Goal: Navigation & Orientation: Find specific page/section

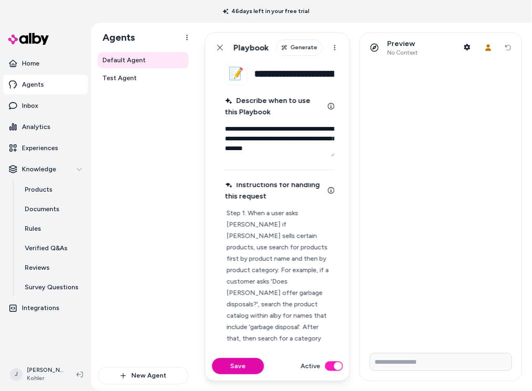
type textarea "*"
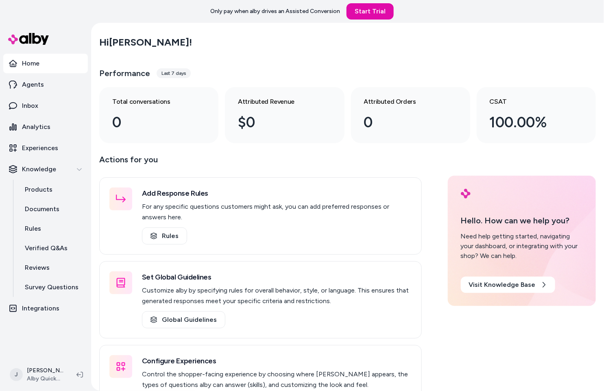
drag, startPoint x: 306, startPoint y: 31, endPoint x: 302, endPoint y: 33, distance: 4.7
click at [302, 33] on div "Hi Jackie !" at bounding box center [347, 42] width 496 height 23
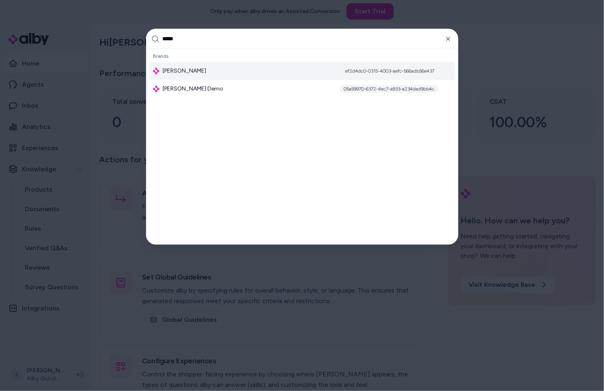
type input "*****"
click at [210, 71] on div "Jabra Enhance ef2d4dc0-0315-4003-aefc-566adb56e437" at bounding box center [302, 71] width 305 height 18
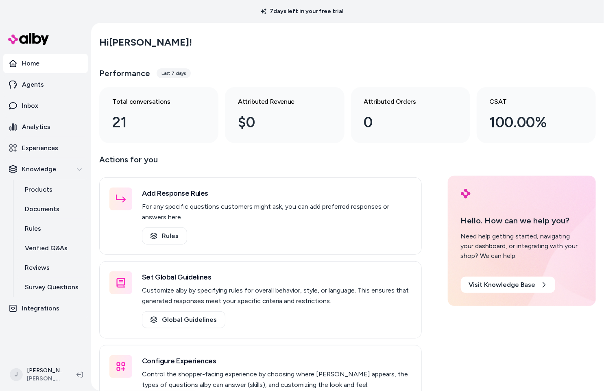
click at [190, 151] on main "Hi Jackie ! Performance Last 7 days Total conversations 21 Attributed Revenue $…" at bounding box center [347, 226] width 513 height 407
click at [54, 130] on link "Analytics" at bounding box center [45, 127] width 85 height 20
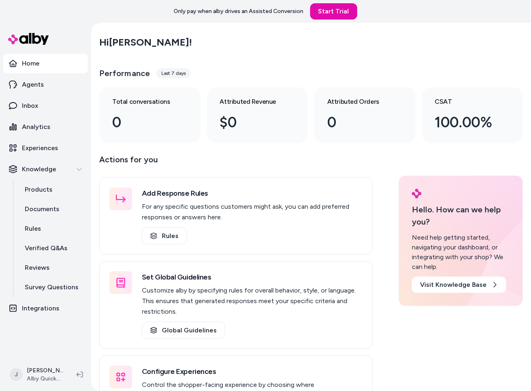
click at [96, 97] on main "Hi [PERSON_NAME] ! Performance Last 7 days Total conversations 0 Attributed Rev…" at bounding box center [311, 237] width 440 height 428
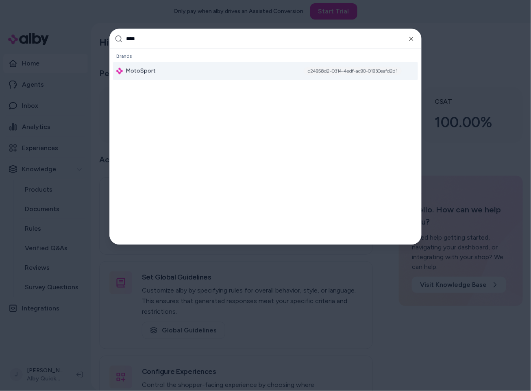
type input "****"
click at [159, 71] on div "MotoSport c24958d2-0314-4edf-ac90-01930eafd2d1" at bounding box center [265, 71] width 305 height 18
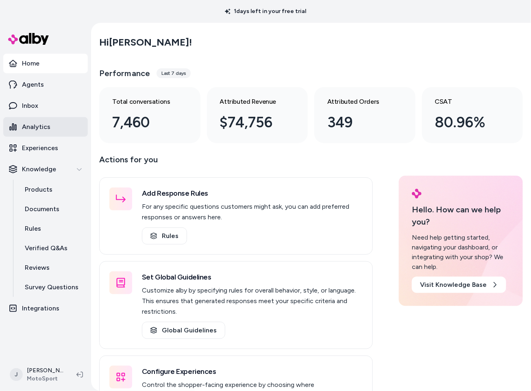
click at [51, 123] on link "Analytics" at bounding box center [45, 127] width 85 height 20
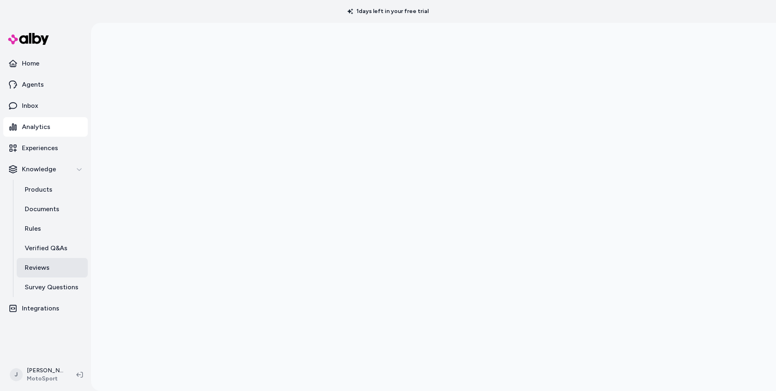
click at [50, 268] on link "Reviews" at bounding box center [52, 268] width 71 height 20
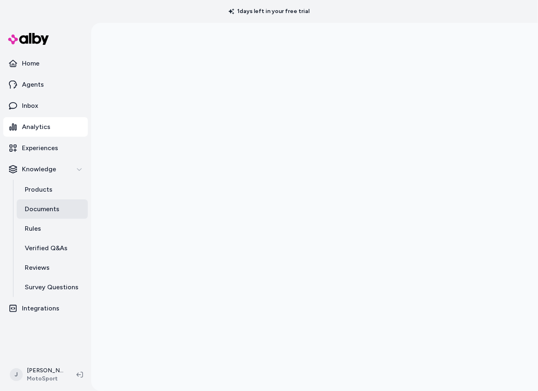
click at [60, 211] on link "Documents" at bounding box center [52, 209] width 71 height 20
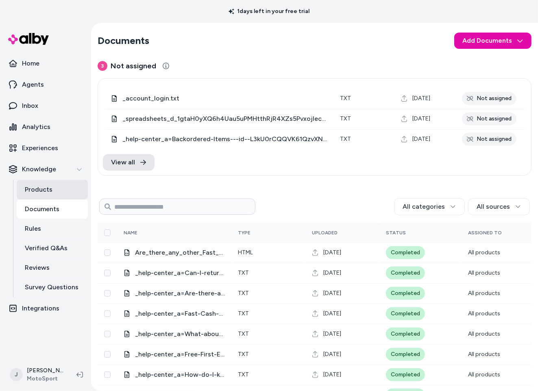
click at [32, 196] on link "Products" at bounding box center [52, 190] width 71 height 20
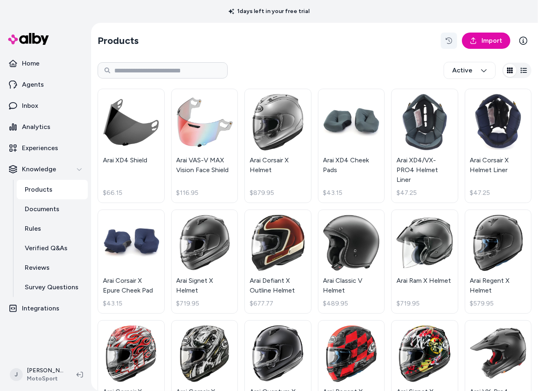
click at [448, 43] on icon "button" at bounding box center [448, 40] width 7 height 7
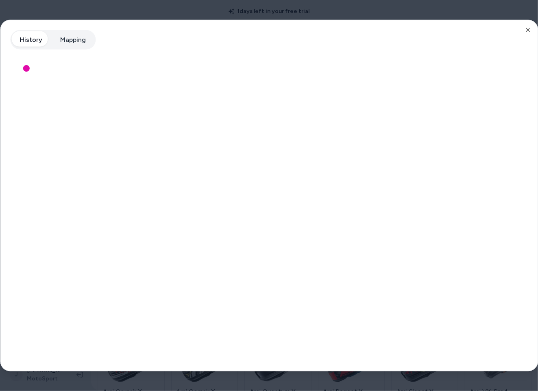
click at [358, 11] on div at bounding box center [269, 195] width 538 height 391
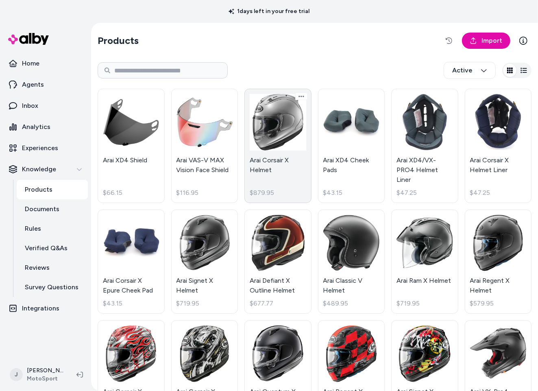
click at [276, 122] on link "Arai Corsair X Helmet $879.95" at bounding box center [277, 146] width 67 height 114
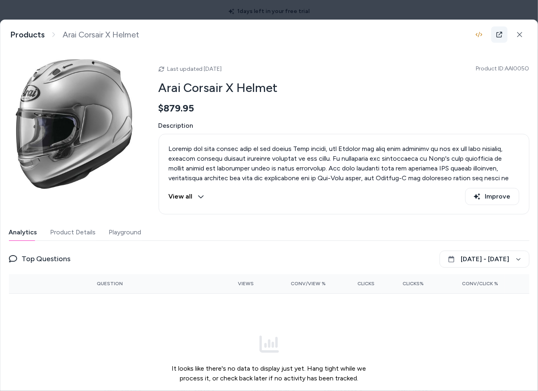
click at [493, 34] on link at bounding box center [499, 34] width 16 height 16
click at [95, 16] on body "1 days left in your free trial Home Agents Inbox Analytics Experiences Knowledg…" at bounding box center [269, 195] width 538 height 391
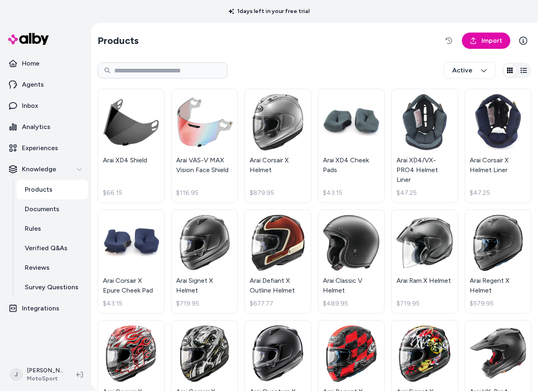
click at [33, 101] on p "Inbox" at bounding box center [30, 106] width 16 height 10
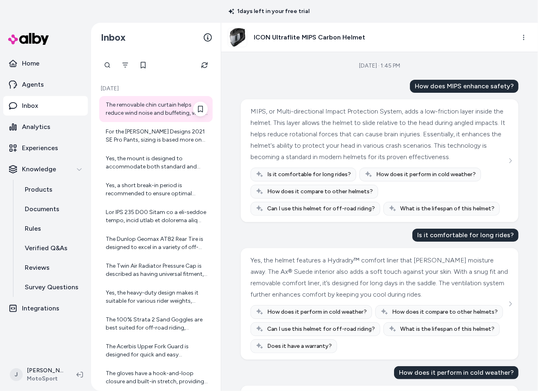
click at [156, 109] on div "The removable chin curtain helps reduce wind noise and buffeting, which can be …" at bounding box center [157, 109] width 102 height 16
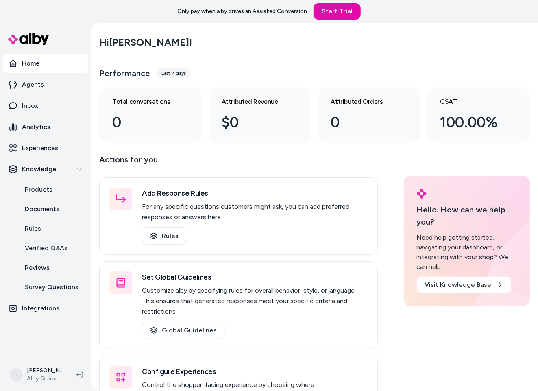
click at [245, 35] on div "Hi Jackie !" at bounding box center [314, 42] width 430 height 23
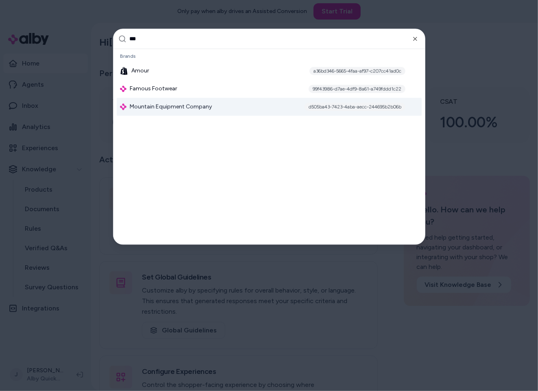
type input "***"
click at [156, 108] on span "Mountain Equipment Company" at bounding box center [171, 107] width 82 height 8
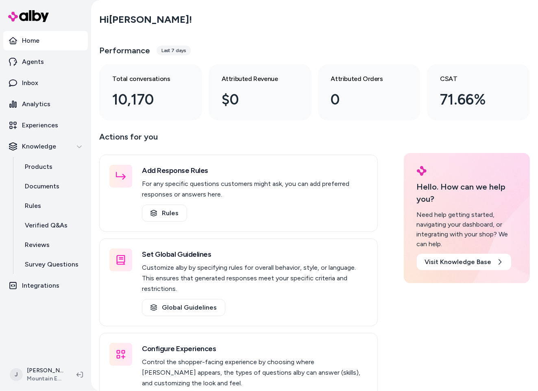
scroll to position [1, 0]
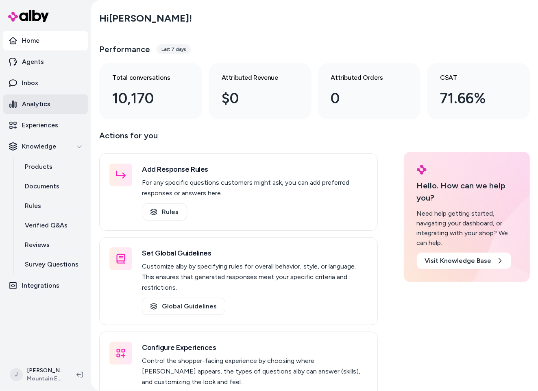
click at [41, 104] on p "Analytics" at bounding box center [36, 104] width 28 height 10
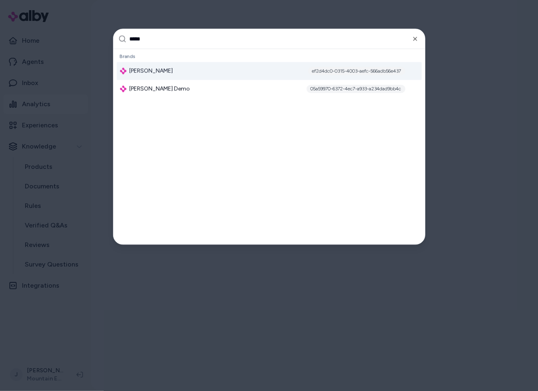
type input "*****"
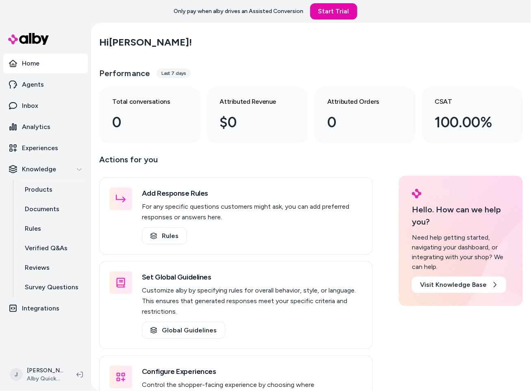
click at [217, 163] on p "Actions for you" at bounding box center [236, 163] width 274 height 20
click at [240, 44] on div "Hi Jackie !" at bounding box center [310, 42] width 423 height 23
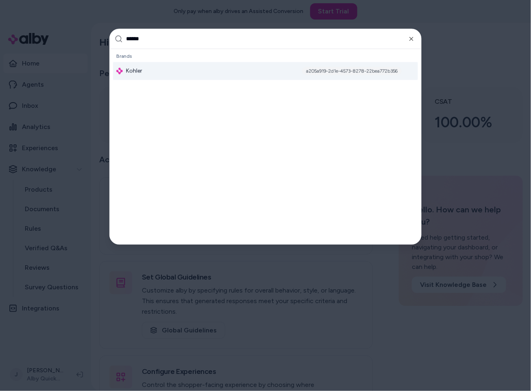
type input "******"
click at [223, 65] on div "Kohler a205a919-2d1e-4573-8278-22bea772b356" at bounding box center [265, 71] width 305 height 18
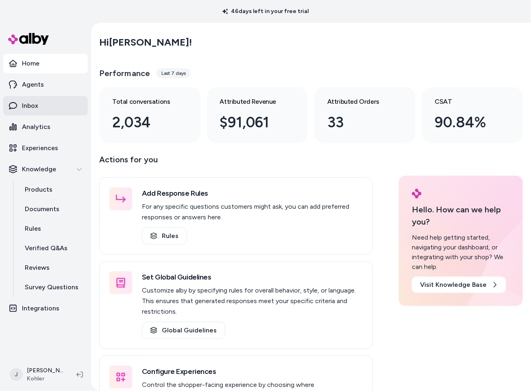
click at [38, 98] on link "Inbox" at bounding box center [45, 106] width 85 height 20
drag, startPoint x: 37, startPoint y: 104, endPoint x: 80, endPoint y: 102, distance: 43.6
click at [37, 104] on p "Inbox" at bounding box center [30, 106] width 16 height 10
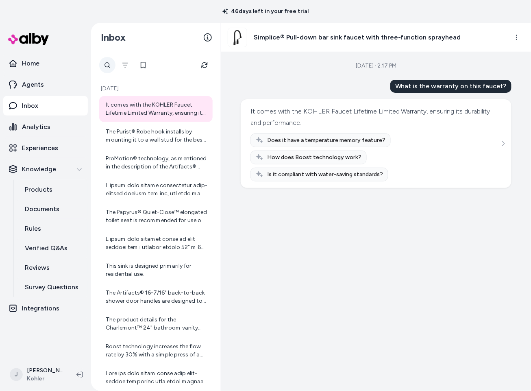
click at [105, 63] on div at bounding box center [107, 65] width 16 height 16
click at [128, 67] on icon "Filter" at bounding box center [125, 65] width 7 height 7
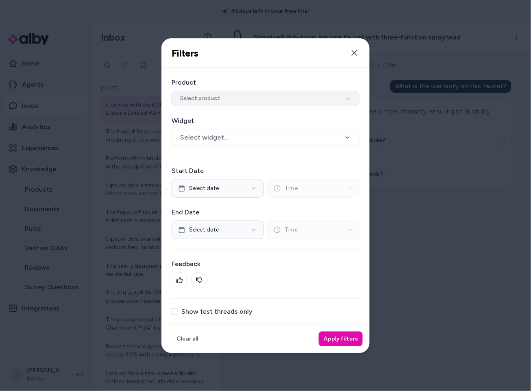
click at [200, 96] on span "Select product.." at bounding box center [201, 98] width 42 height 8
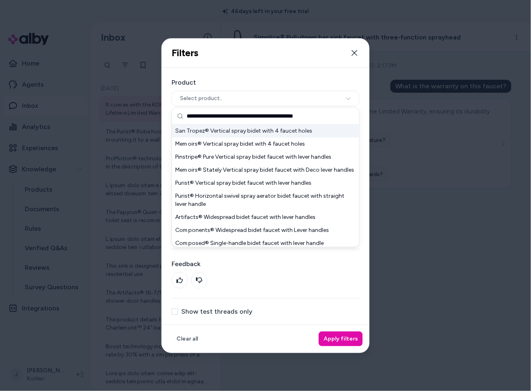
type input "**********"
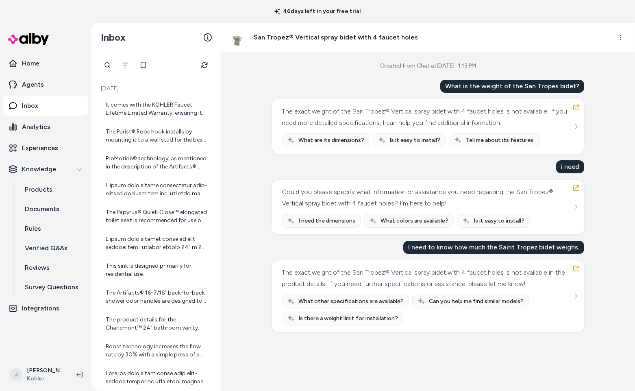
click at [381, 277] on div "The exact weight of the San Tropez® Vertical spray bidet with 4 faucet holes is…" at bounding box center [427, 278] width 291 height 23
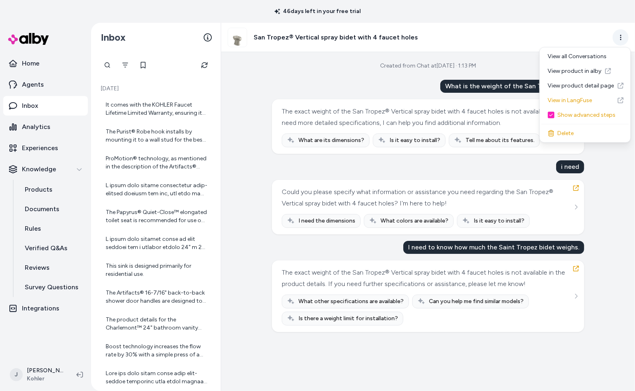
click at [621, 36] on html "46 days left in your free trial Home Agents Inbox Analytics Experiences Knowled…" at bounding box center [317, 195] width 635 height 391
drag, startPoint x: 581, startPoint y: 54, endPoint x: 564, endPoint y: 58, distance: 17.8
click at [581, 54] on div "View all Conversations" at bounding box center [584, 56] width 87 height 15
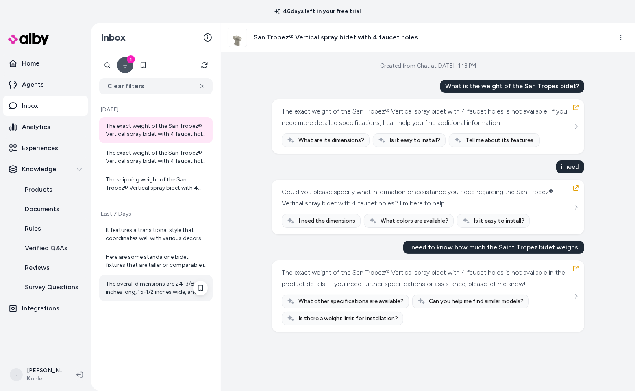
click at [144, 296] on div "The overall dimensions are 24-3/8 inches long, 15-1/2 inches wide, and 15-1/2 i…" at bounding box center [155, 288] width 113 height 26
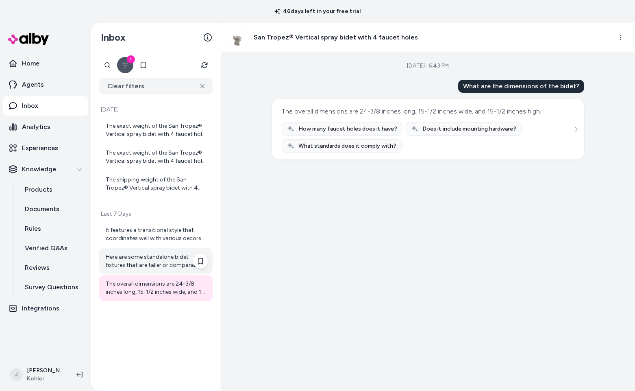
click at [143, 258] on div "Here are some standalone bidet fixtures that are taller or comparable in height…" at bounding box center [157, 261] width 102 height 16
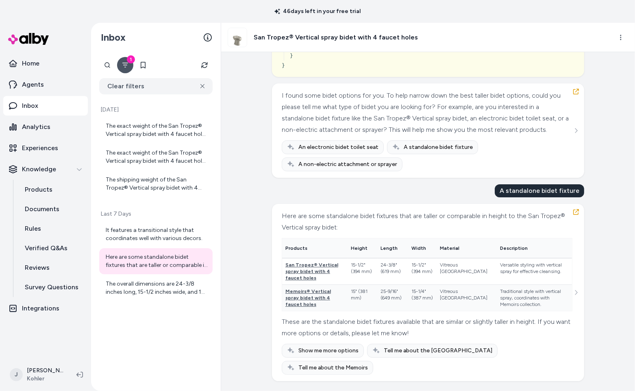
scroll to position [5631, 0]
click at [132, 226] on div "It features a transitional style that coordinates well with various decors." at bounding box center [157, 234] width 102 height 16
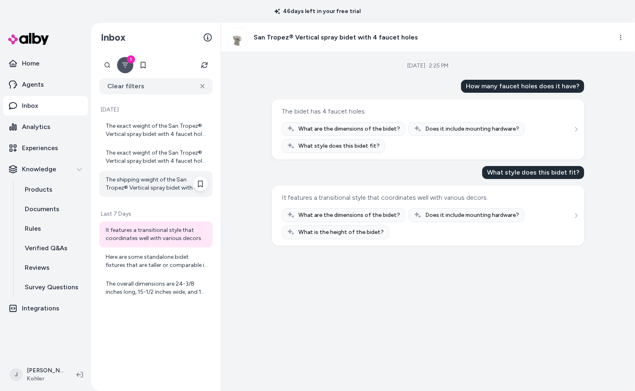
click at [148, 180] on div "The shipping weight of the San Tropez® Vertical spray bidet with 4 faucet holes…" at bounding box center [157, 184] width 102 height 16
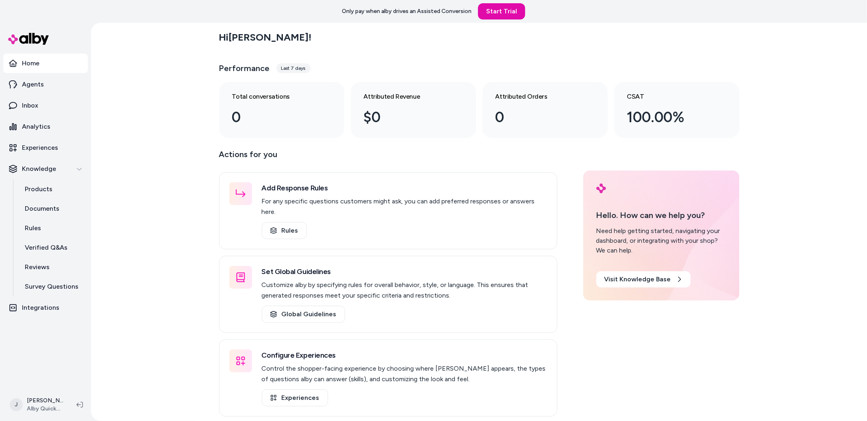
click at [162, 163] on div "Hi [PERSON_NAME] ! Performance Last 7 days Total conversations 0 Attributed Rev…" at bounding box center [479, 222] width 776 height 399
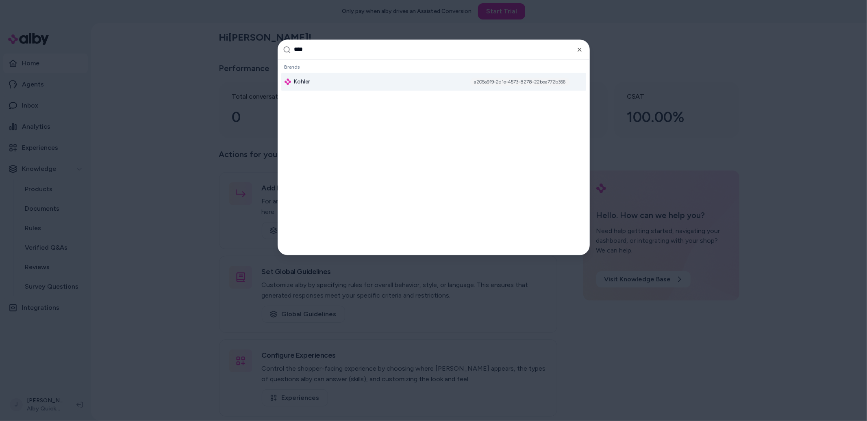
type input "****"
click at [326, 77] on div "Kohler a205a919-2d1e-4573-8278-22bea772b356" at bounding box center [433, 82] width 305 height 18
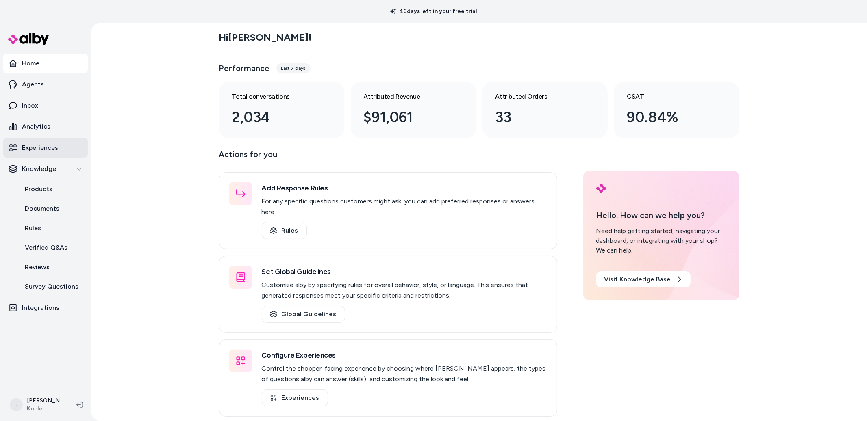
click at [49, 143] on p "Experiences" at bounding box center [40, 148] width 36 height 10
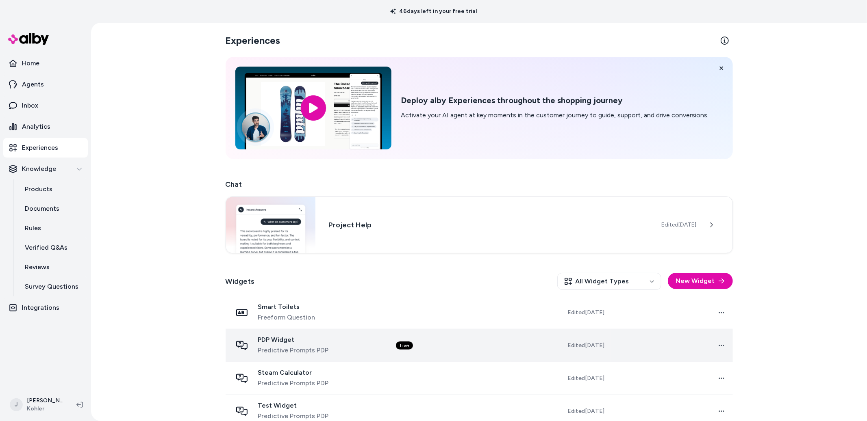
click at [369, 342] on div "PDP Widget Predictive Prompts PDP" at bounding box center [307, 346] width 151 height 20
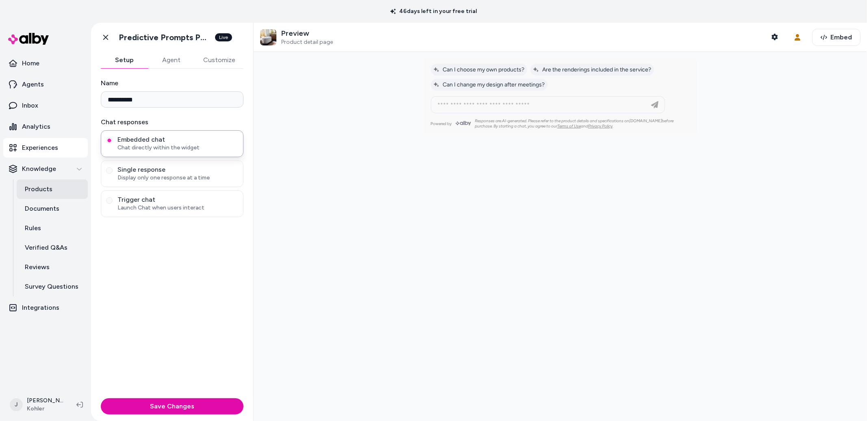
click at [43, 194] on link "Products" at bounding box center [52, 190] width 71 height 20
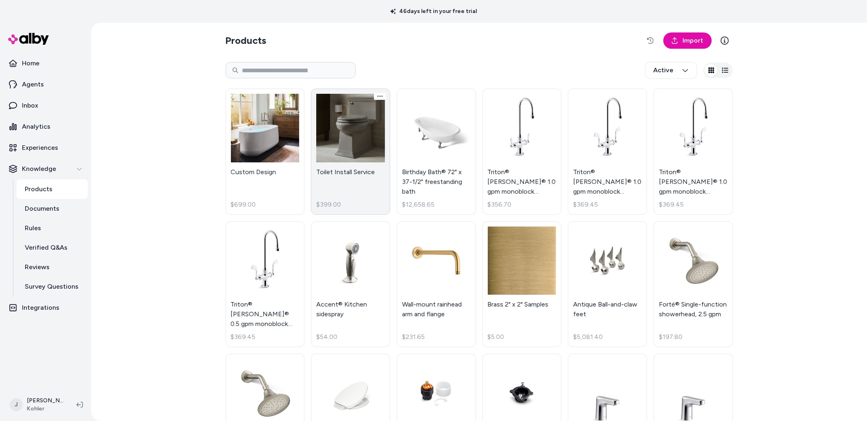
click at [358, 143] on link "Toilet Install Service $399.00" at bounding box center [350, 152] width 79 height 126
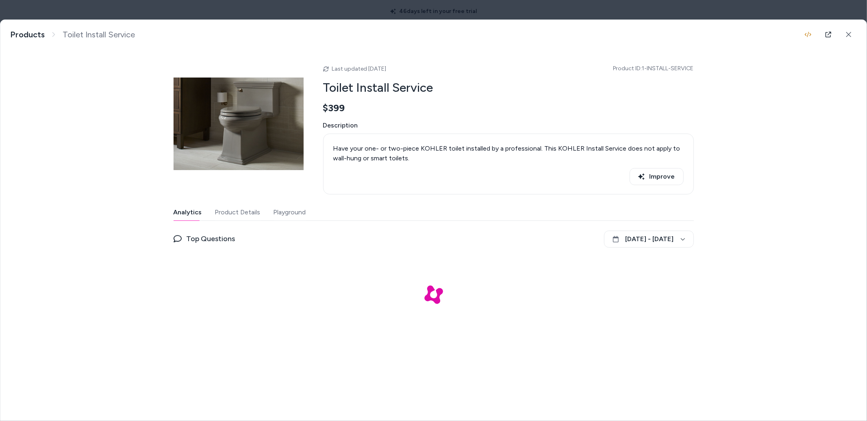
click at [282, 214] on button "Playground" at bounding box center [290, 212] width 33 height 16
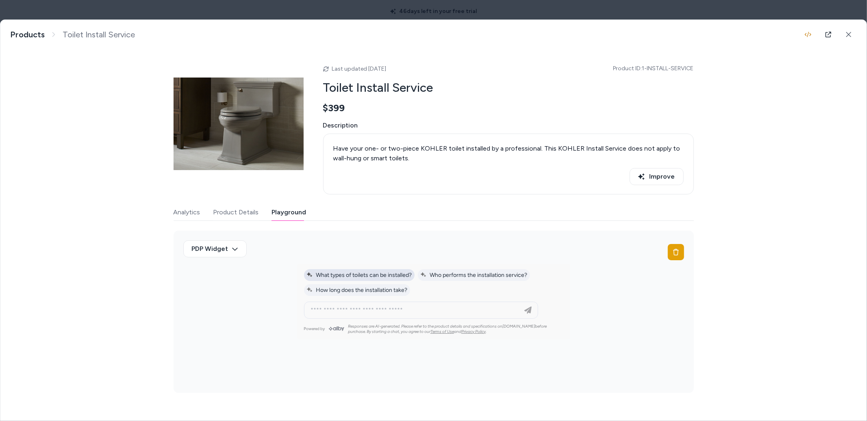
click at [364, 280] on button "What types of toilets can be installed?" at bounding box center [359, 275] width 111 height 12
type input "**********"
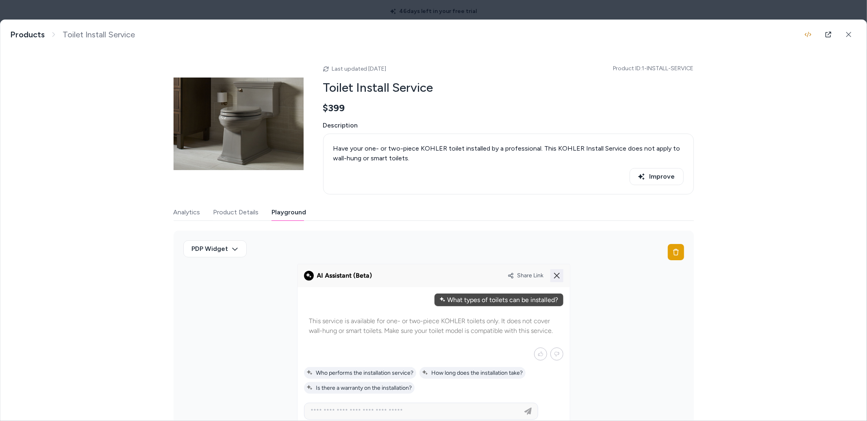
click at [560, 274] on icon at bounding box center [557, 276] width 10 height 10
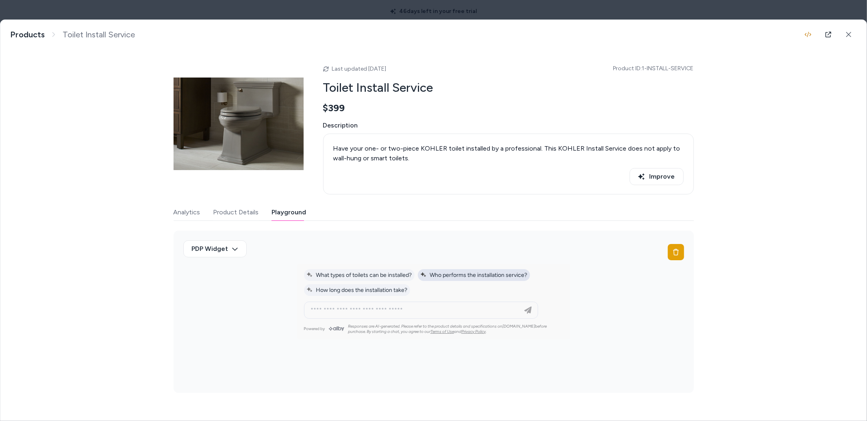
click at [454, 275] on span "Who performs the installation service?" at bounding box center [473, 275] width 107 height 7
type input "**********"
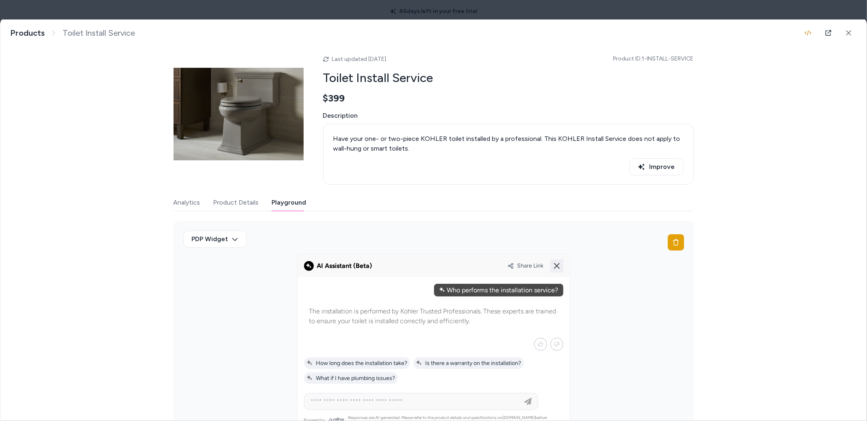
click at [558, 265] on icon at bounding box center [557, 266] width 10 height 10
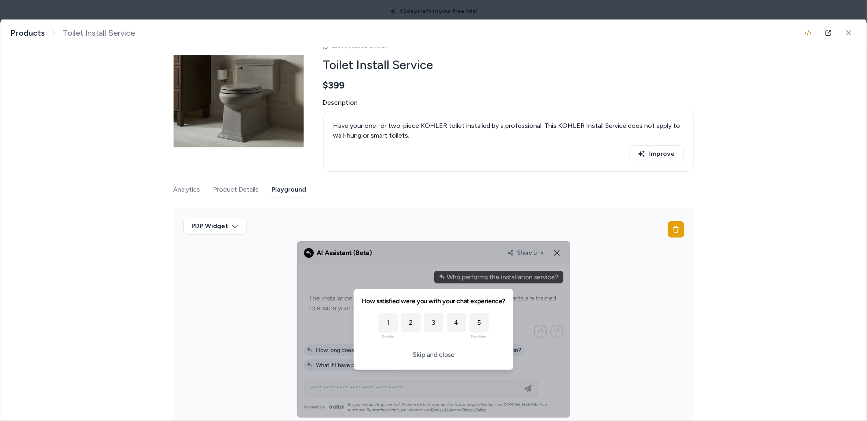
scroll to position [42, 0]
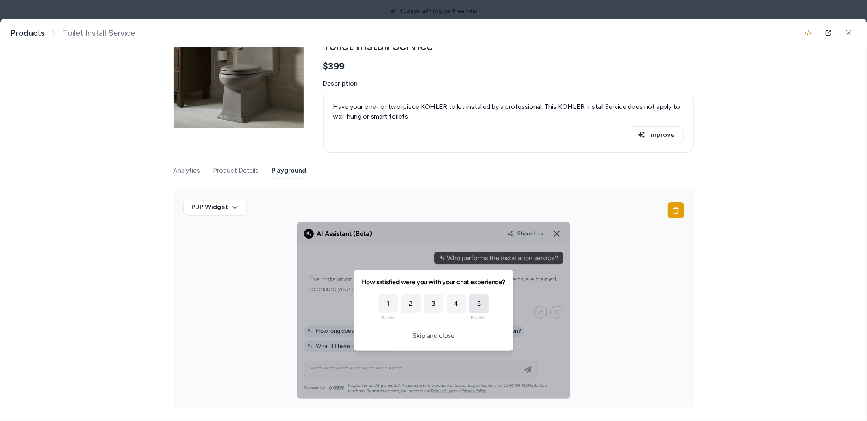
click at [480, 305] on div "5" at bounding box center [479, 304] width 20 height 20
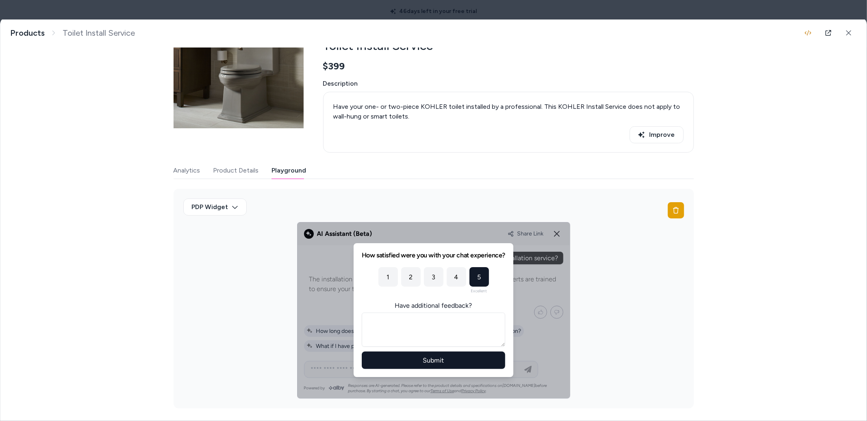
click at [426, 324] on textarea at bounding box center [433, 330] width 143 height 34
click at [392, 277] on div "1" at bounding box center [388, 277] width 20 height 20
drag, startPoint x: 430, startPoint y: 274, endPoint x: 452, endPoint y: 274, distance: 21.5
click at [431, 274] on div "3" at bounding box center [434, 277] width 20 height 20
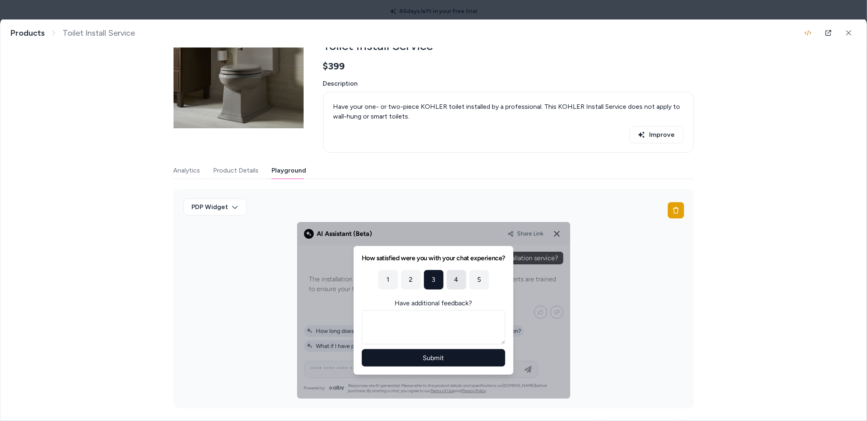
click at [463, 274] on div "4" at bounding box center [457, 280] width 20 height 20
click at [484, 279] on div "5" at bounding box center [479, 280] width 20 height 20
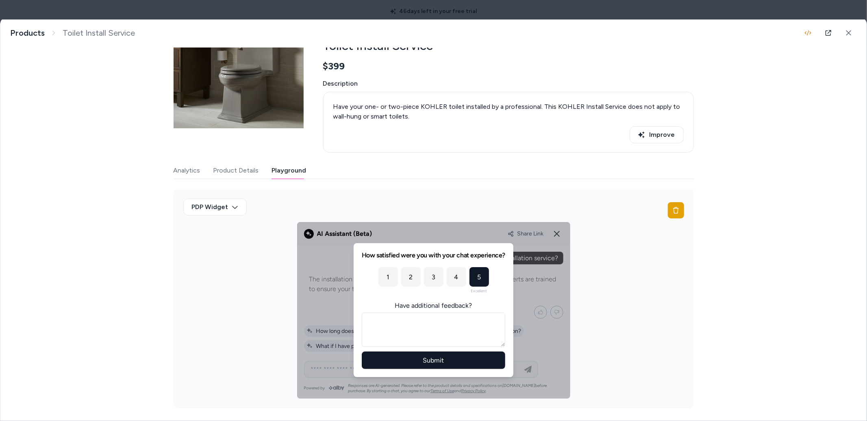
drag, startPoint x: 411, startPoint y: 318, endPoint x: 406, endPoint y: 326, distance: 9.9
click at [411, 318] on textarea at bounding box center [433, 330] width 143 height 34
click at [619, 314] on div "PDP Widget" at bounding box center [434, 299] width 520 height 220
drag, startPoint x: 621, startPoint y: 322, endPoint x: 604, endPoint y: 300, distance: 28.1
click at [621, 319] on div "PDP Widget" at bounding box center [434, 299] width 520 height 220
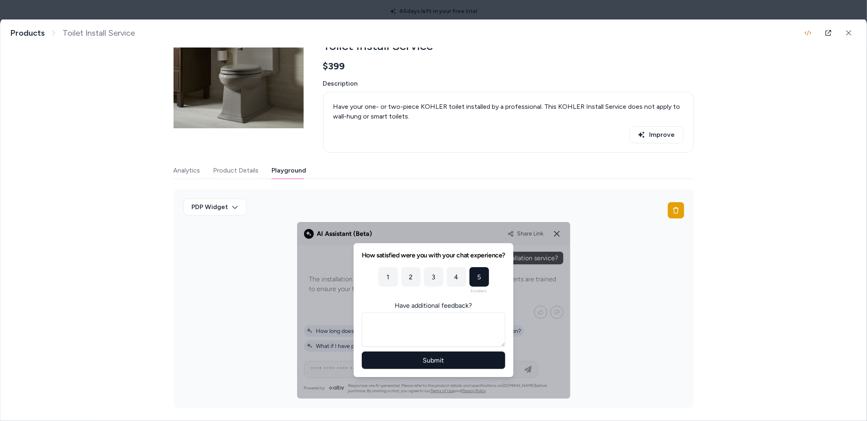
drag, startPoint x: 393, startPoint y: 8, endPoint x: 380, endPoint y: 9, distance: 13.4
click at [389, 9] on body "46 days left in your free trial Home Agents Inbox Analytics Experiences Knowled…" at bounding box center [433, 210] width 867 height 421
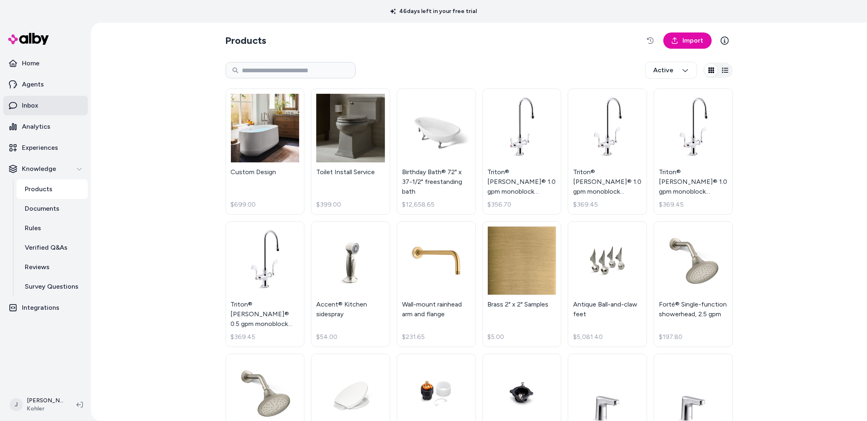
drag, startPoint x: 44, startPoint y: 104, endPoint x: 57, endPoint y: 106, distance: 12.7
click at [44, 105] on link "Inbox" at bounding box center [45, 106] width 85 height 20
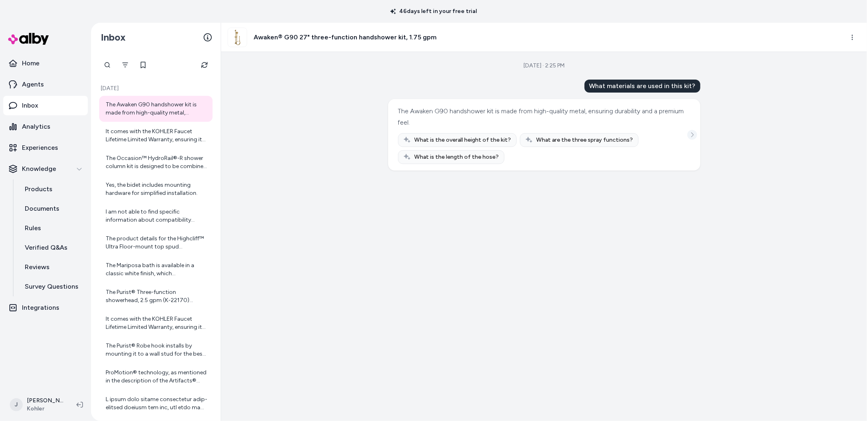
click at [692, 136] on icon "See more" at bounding box center [692, 134] width 2 height 5
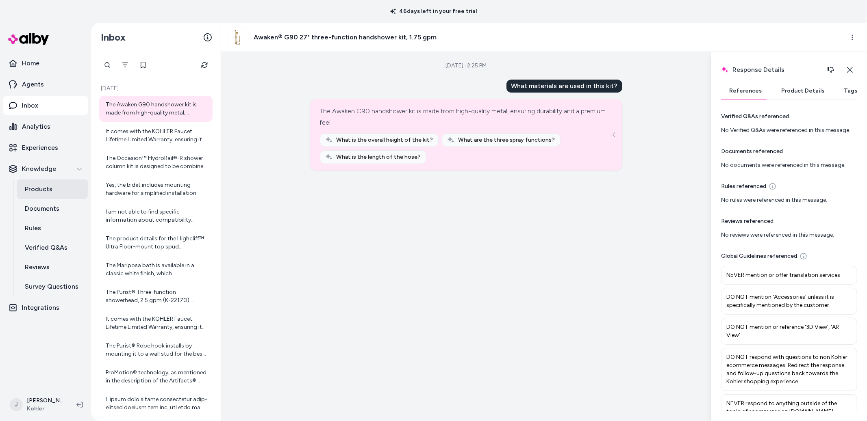
click at [49, 182] on link "Products" at bounding box center [52, 190] width 71 height 20
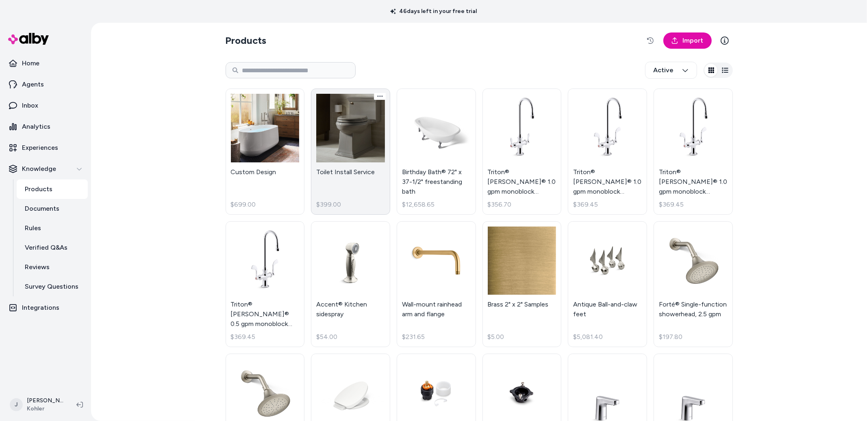
click at [321, 143] on link "Toilet Install Service $399.00" at bounding box center [350, 152] width 79 height 126
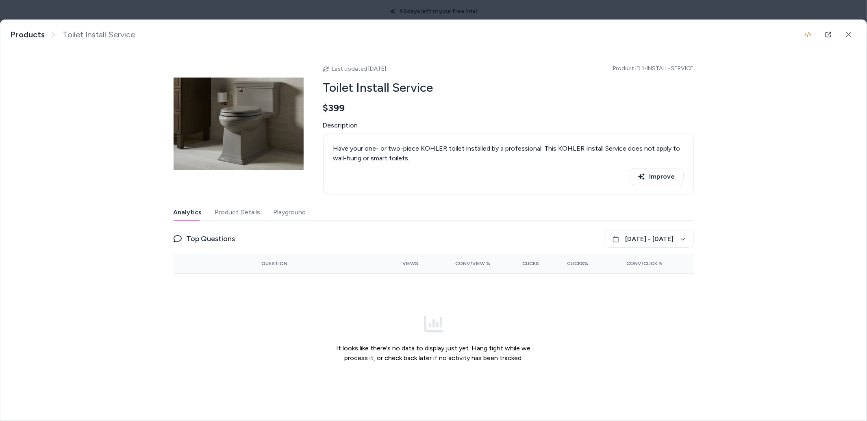
drag, startPoint x: 281, startPoint y: 207, endPoint x: 291, endPoint y: 220, distance: 16.8
click at [281, 207] on button "Playground" at bounding box center [290, 212] width 33 height 16
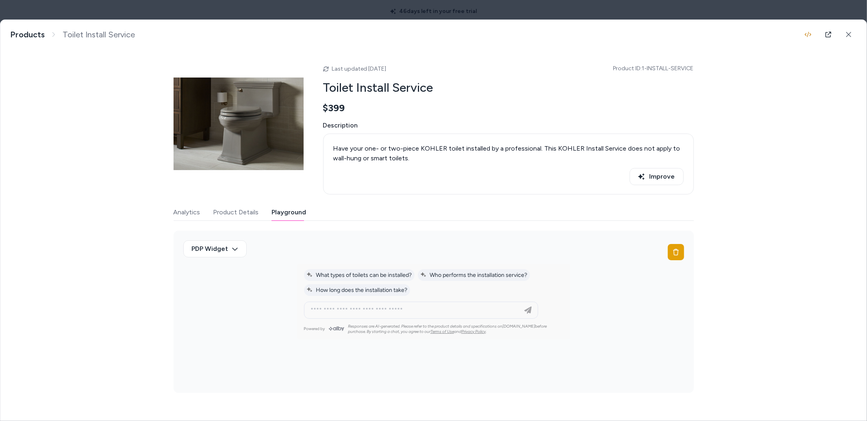
drag, startPoint x: 382, startPoint y: 289, endPoint x: 401, endPoint y: 308, distance: 26.2
click at [382, 289] on span "How long does the installation take?" at bounding box center [356, 290] width 101 height 7
type input "**********"
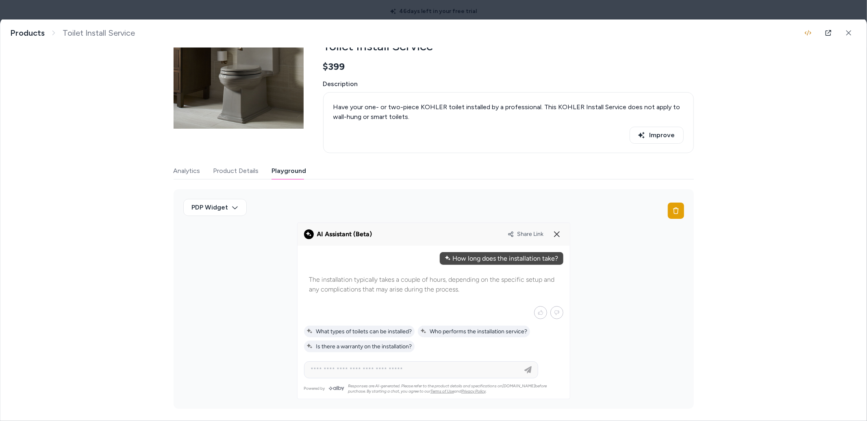
scroll to position [41, 0]
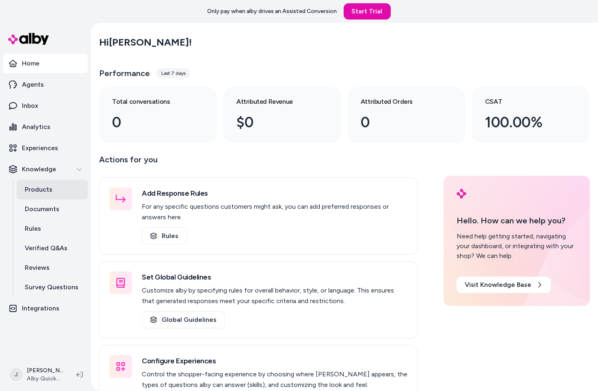
click at [39, 189] on p "Products" at bounding box center [39, 190] width 28 height 10
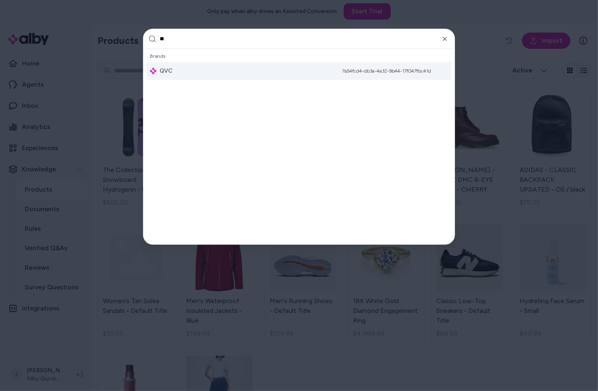
type input "**"
click at [216, 65] on div "QVC 7a54fcd4-db3a-4a32-9b44-17f047fbc41d" at bounding box center [299, 71] width 305 height 18
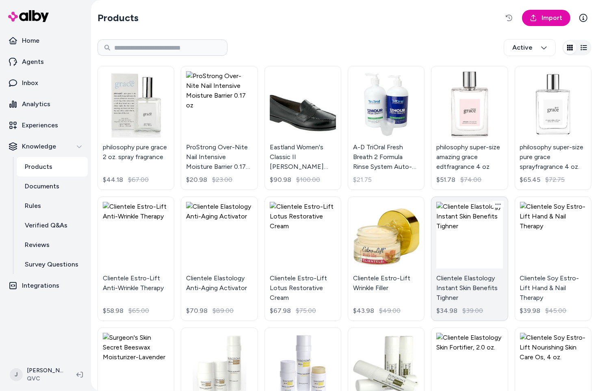
click at [451, 225] on link "Clientele Elastology Instant Skin Benefits Tighner $34.98 $39.00" at bounding box center [469, 258] width 77 height 124
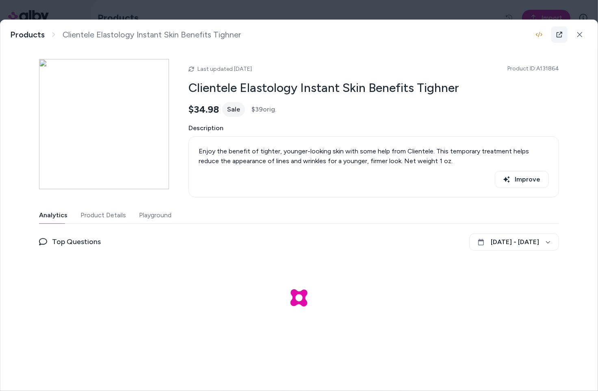
click at [558, 30] on link at bounding box center [560, 34] width 16 height 16
click at [154, 213] on button "Playground" at bounding box center [154, 215] width 35 height 16
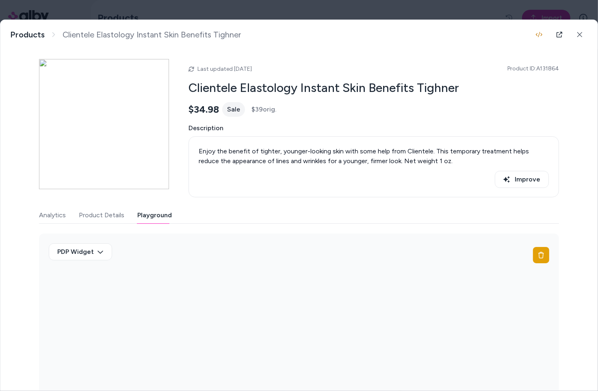
scroll to position [18, 0]
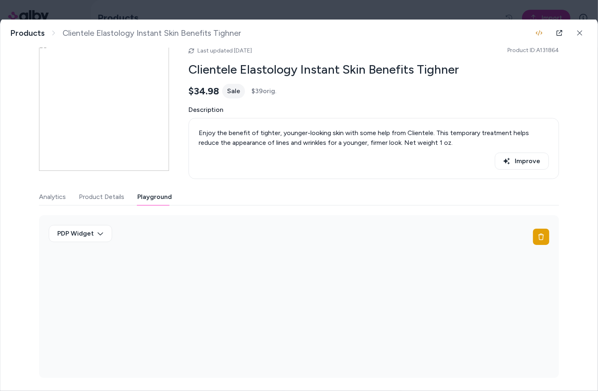
click at [121, 9] on body "Home Agents Inbox Analytics Experiences Knowledge Products Documents Rules Veri…" at bounding box center [299, 195] width 598 height 391
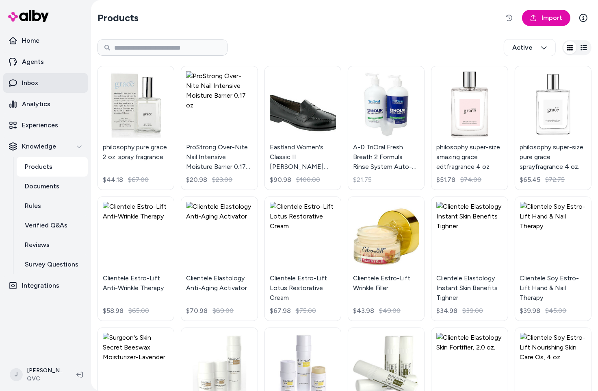
click at [28, 83] on html "Home Agents Inbox Analytics Experiences Knowledge Products Documents Rules Veri…" at bounding box center [299, 195] width 598 height 391
click at [42, 89] on link "Inbox" at bounding box center [45, 83] width 85 height 20
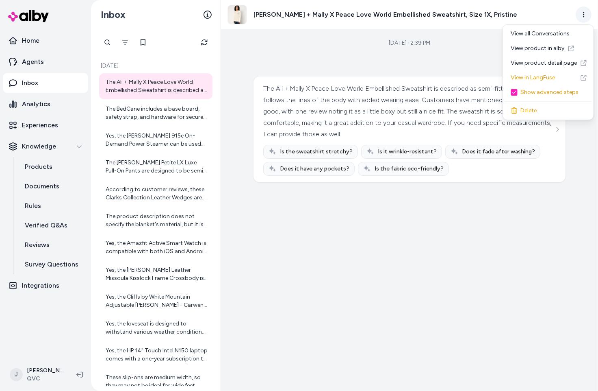
click at [584, 13] on html "Home Agents Inbox Analytics Experiences Knowledge Products Documents Rules Veri…" at bounding box center [299, 195] width 598 height 391
click at [538, 63] on link "View product detail page" at bounding box center [548, 63] width 87 height 15
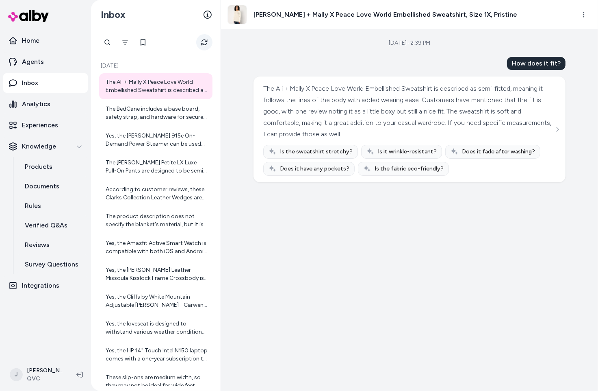
click at [202, 39] on icon "Refresh" at bounding box center [204, 42] width 7 height 7
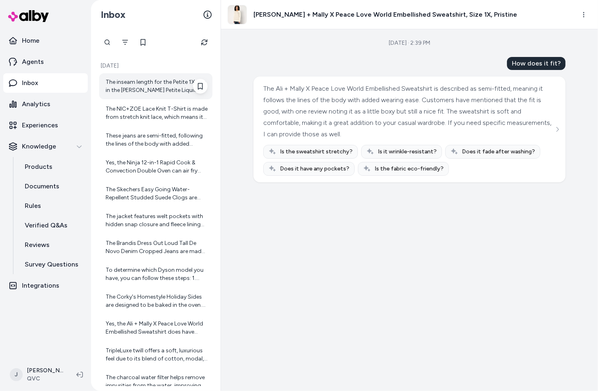
click at [143, 89] on div "The inseam length for the Petite 1X size in the Susan Graver Petite Liquid Knit…" at bounding box center [157, 86] width 102 height 16
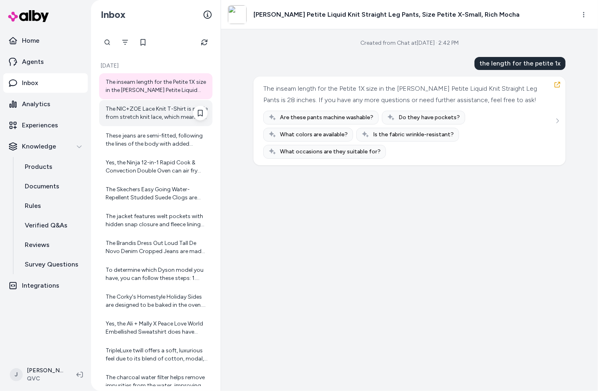
click at [135, 117] on div "The NIC+ZOE Lace Knit T-Shirt is made from stretch knit lace, which means it ha…" at bounding box center [157, 113] width 102 height 16
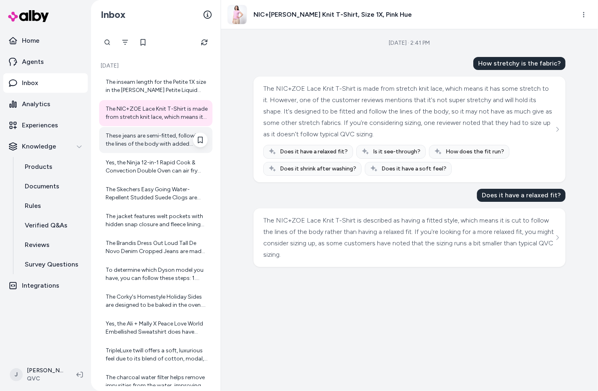
click at [124, 134] on div "These jeans are semi-fitted, following the lines of the body with added wearing…" at bounding box center [157, 140] width 102 height 16
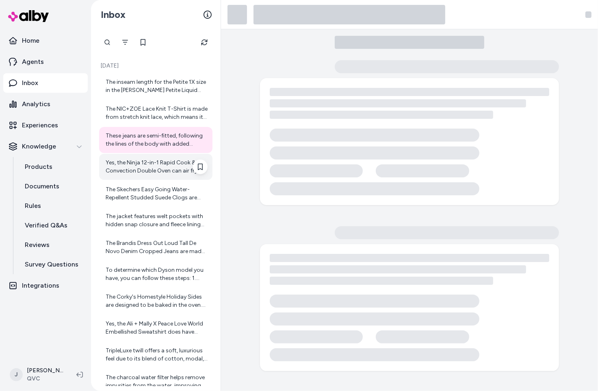
click at [137, 165] on div "Yes, the Ninja 12-in-1 Rapid Cook & Convection Double Oven can air fry without …" at bounding box center [157, 167] width 102 height 16
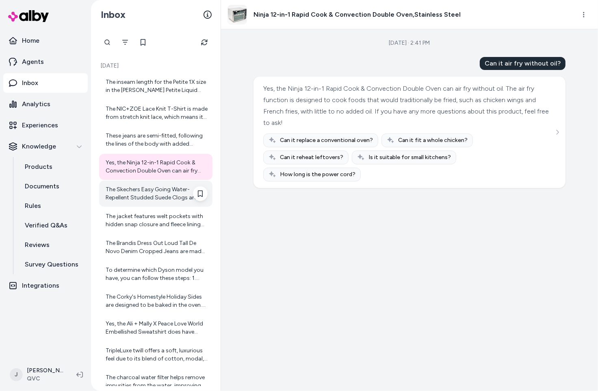
click at [143, 180] on div "The Skechers Easy Going Water-Repellent Studded Suede Clogs are designed to mai…" at bounding box center [155, 193] width 113 height 26
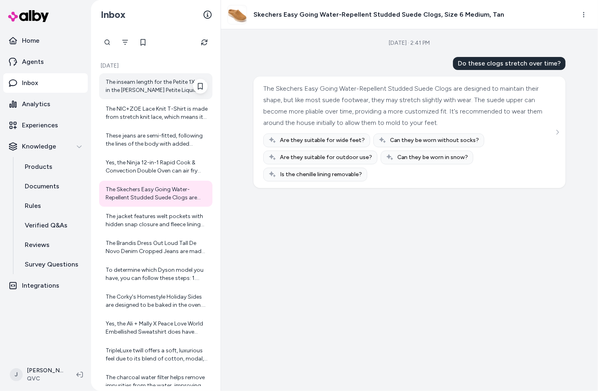
click at [148, 87] on div "The inseam length for the Petite 1X size in the Susan Graver Petite Liquid Knit…" at bounding box center [157, 86] width 102 height 16
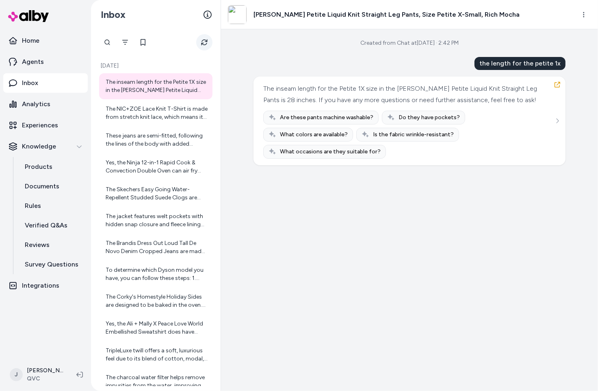
click at [203, 43] on icon "Refresh" at bounding box center [204, 42] width 6 height 6
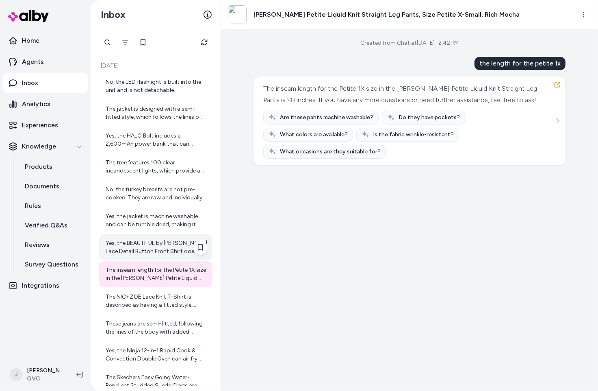
click at [137, 241] on div "Yes, the BEAUTIFUL by Lawrence Zarian Lace Detail Button Front Shirt does have …" at bounding box center [157, 247] width 102 height 16
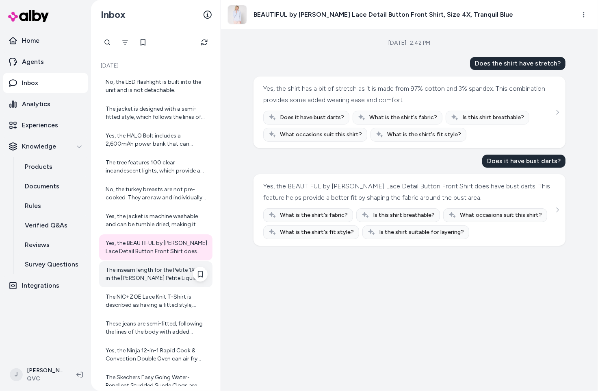
click at [140, 266] on div "The inseam length for the Petite 1X size in the Susan Graver Petite Liquid Knit…" at bounding box center [157, 274] width 102 height 16
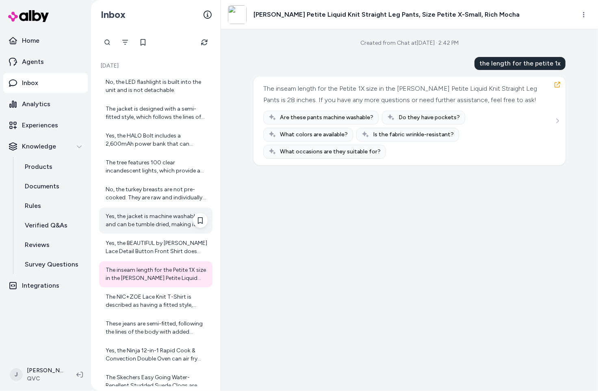
click at [135, 225] on div "Yes, the jacket is machine washable and can be tumble dried, making it easy to …" at bounding box center [157, 220] width 102 height 16
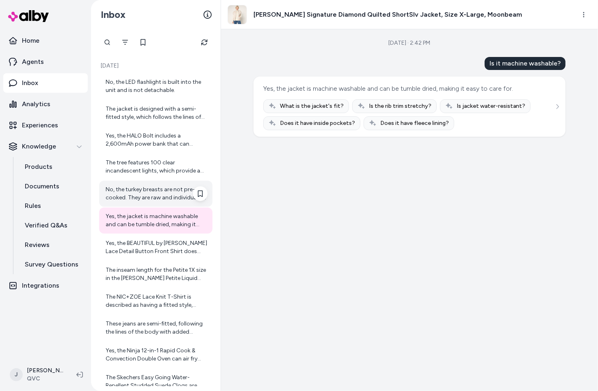
click at [128, 198] on div "No, the turkey breasts are not pre-cooked. They are raw and individually vacuum…" at bounding box center [157, 193] width 102 height 16
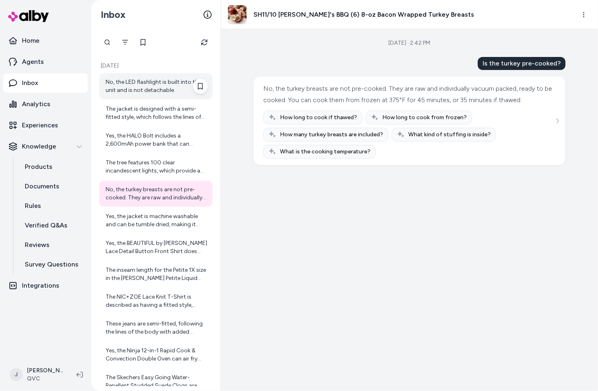
click at [121, 82] on div "No, the LED flashlight is built into the unit and is not detachable." at bounding box center [157, 86] width 102 height 16
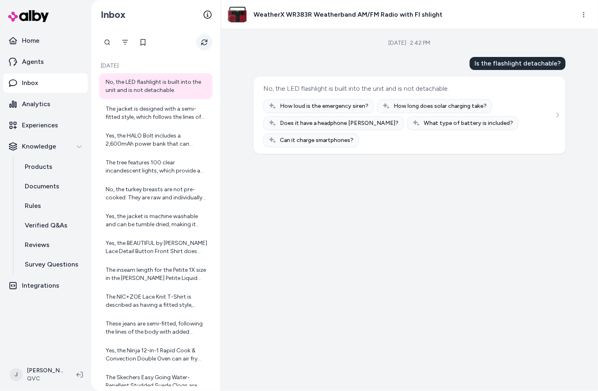
click at [206, 40] on icon "Refresh" at bounding box center [204, 42] width 6 height 6
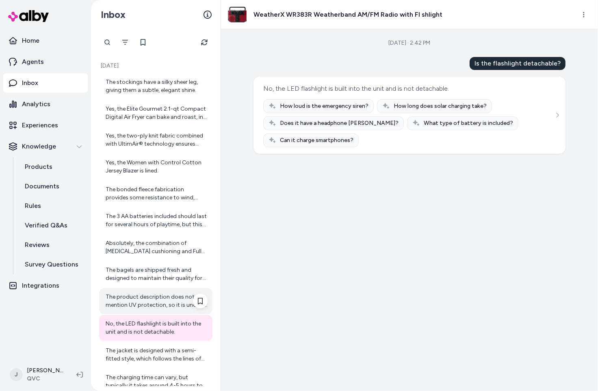
click at [128, 297] on div "The product description does not mention UV protection, so it is unclear if the…" at bounding box center [157, 301] width 102 height 16
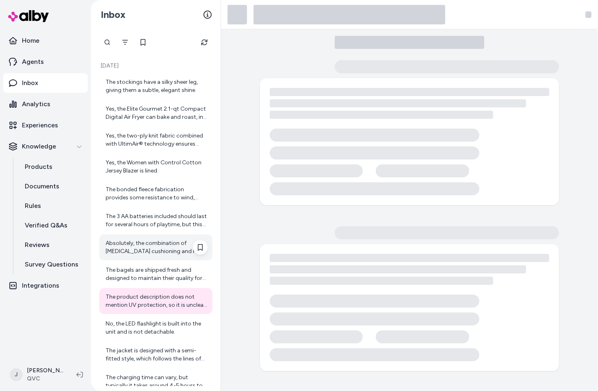
click at [119, 243] on div "Absolutely, the combination of memory foam cushioning and Full Contact Comfort …" at bounding box center [157, 247] width 102 height 16
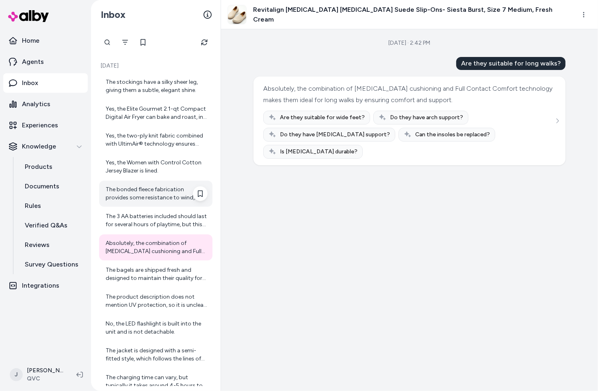
click at [129, 193] on div "The bonded fleece fabrication provides some resistance to wind, making it suita…" at bounding box center [157, 193] width 102 height 16
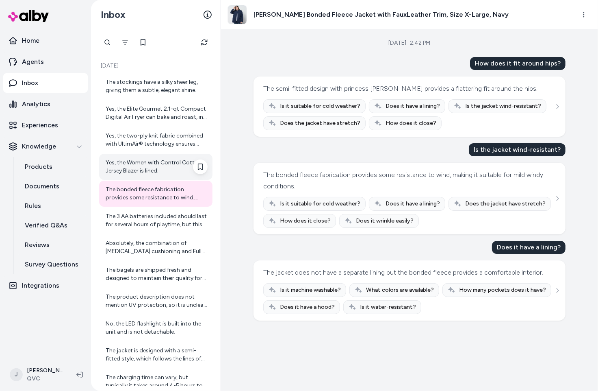
click at [131, 176] on div "Yes, the Women with Control Cotton Jersey Blazer is lined." at bounding box center [155, 167] width 113 height 26
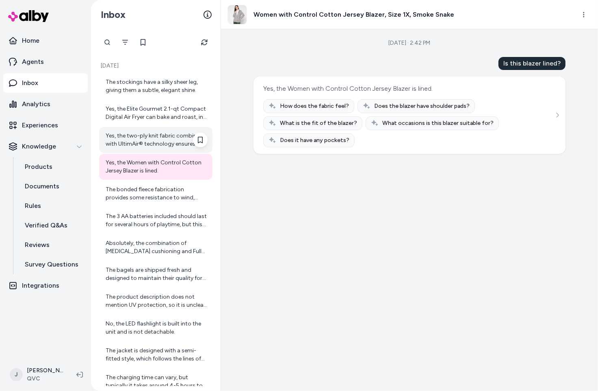
click at [126, 136] on div "Yes, the two-ply knit fabric combined with UltimAir® technology ensures breatha…" at bounding box center [157, 140] width 102 height 16
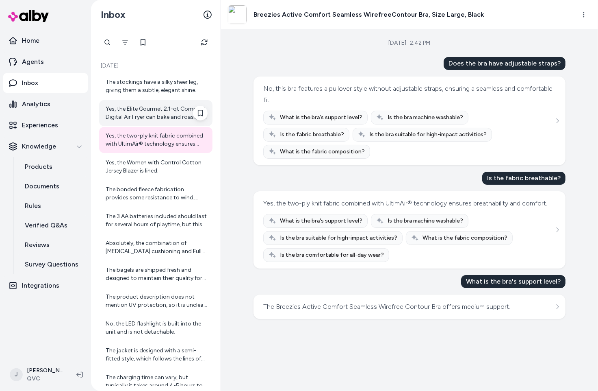
click at [139, 100] on div "Yes, the Elite Gourmet 2.1-qt Compact Digital Air Fryer can bake and roast, in …" at bounding box center [155, 113] width 113 height 26
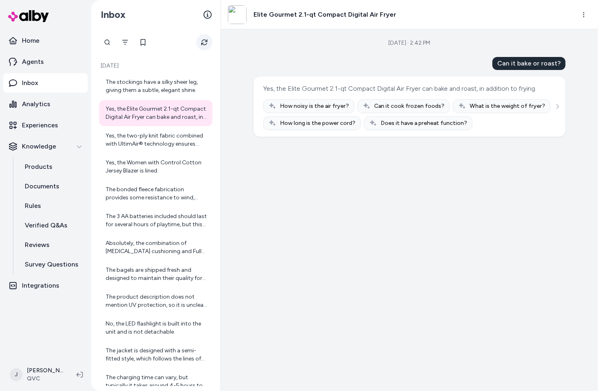
click at [206, 39] on icon "Refresh" at bounding box center [204, 42] width 7 height 7
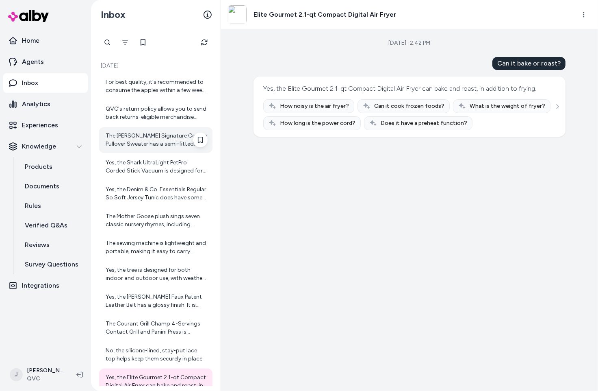
click at [145, 145] on div "The Martha Stewart Signature Cotton Pullover Sweater has a semi-fitted design. …" at bounding box center [157, 140] width 102 height 16
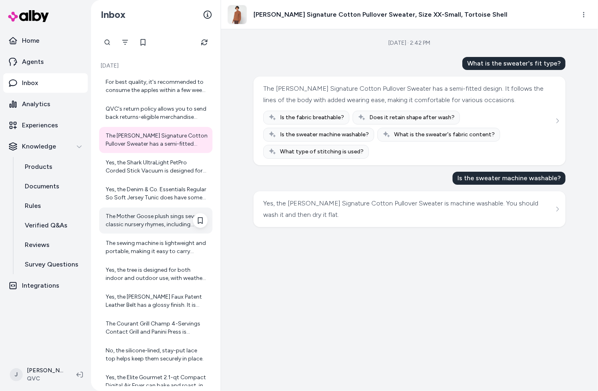
click at [155, 221] on div "The Mother Goose plush sings seven classic nursery rhymes, including 'Twinkle, …" at bounding box center [157, 220] width 102 height 16
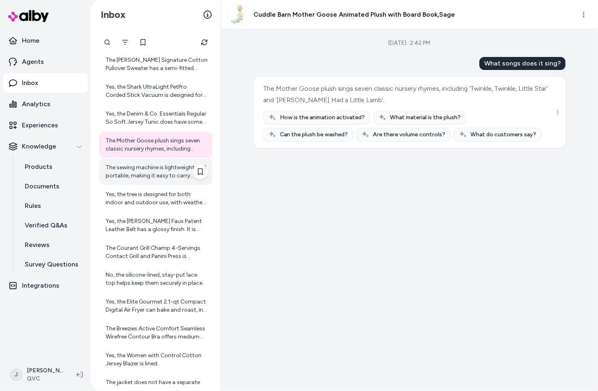
scroll to position [76, 0]
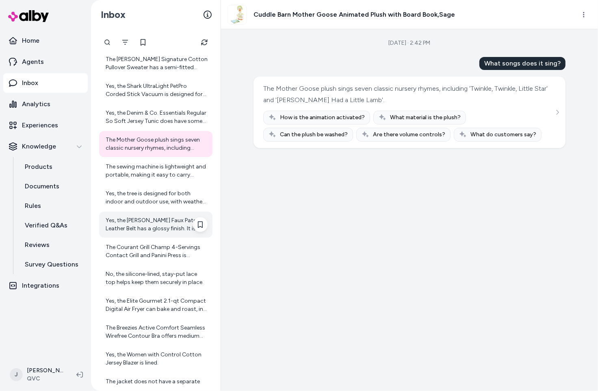
click at [143, 227] on div "Yes, the Susan Graver Faux Patent Leather Belt has a glossy finish. It is descr…" at bounding box center [157, 224] width 102 height 16
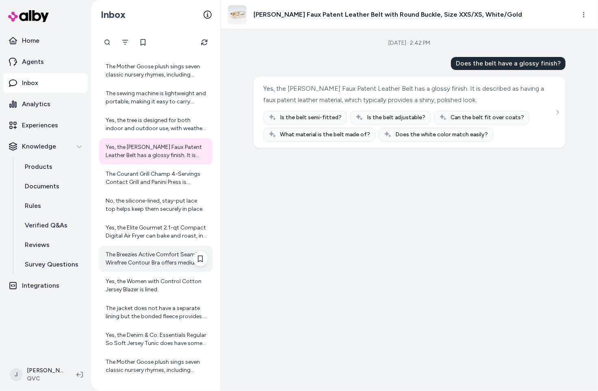
scroll to position [156, 0]
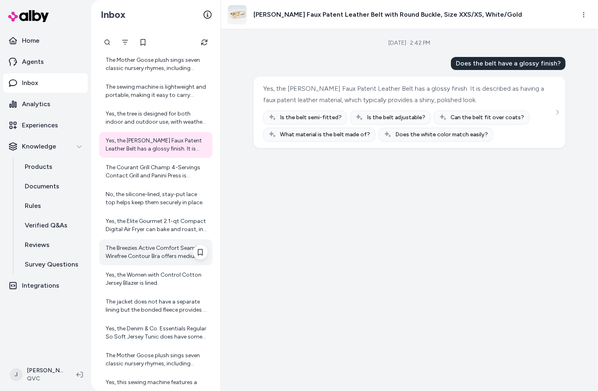
click at [146, 254] on div "The Breezies Active Comfort Seamless Wirefree Contour Bra offers medium support." at bounding box center [157, 252] width 102 height 16
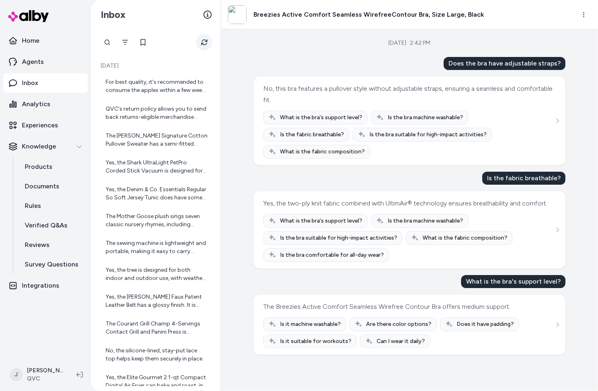
click at [198, 41] on button "Refresh" at bounding box center [204, 42] width 16 height 16
click at [205, 40] on icon "Refresh" at bounding box center [204, 42] width 7 height 7
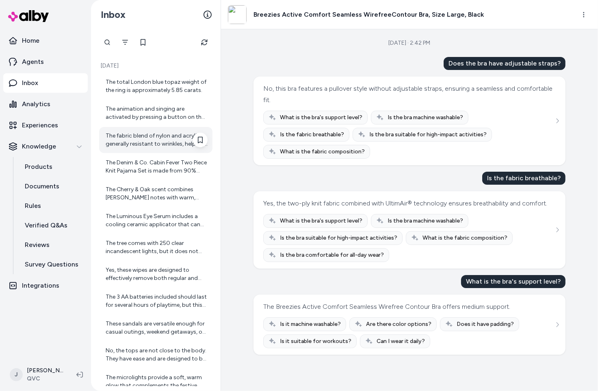
drag, startPoint x: 137, startPoint y: 146, endPoint x: 134, endPoint y: 150, distance: 4.9
click at [137, 146] on div "The fabric blend of nylon and acrylic is generally resistant to wrinkles, helpi…" at bounding box center [157, 140] width 102 height 16
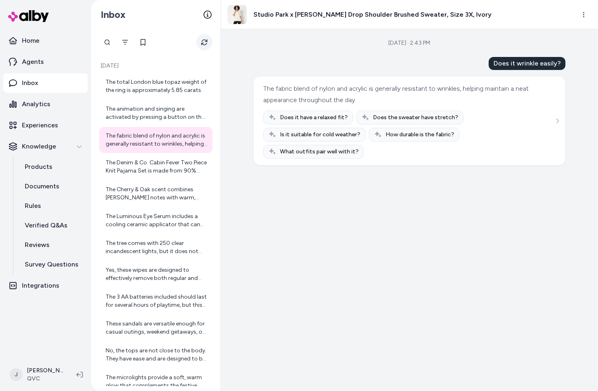
click at [206, 43] on icon "Refresh" at bounding box center [204, 42] width 7 height 7
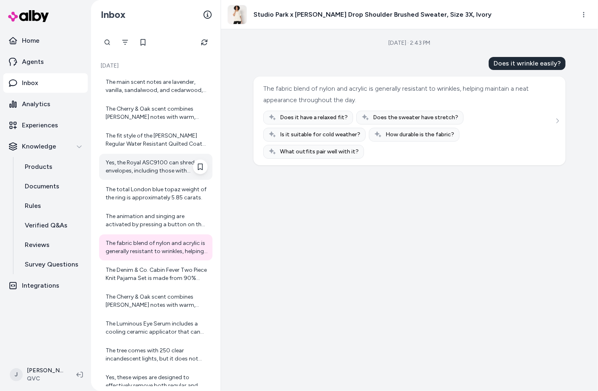
click at [134, 170] on div "Yes, the Royal ASC9100 can shred envelopes, including those with staples, witho…" at bounding box center [157, 167] width 102 height 16
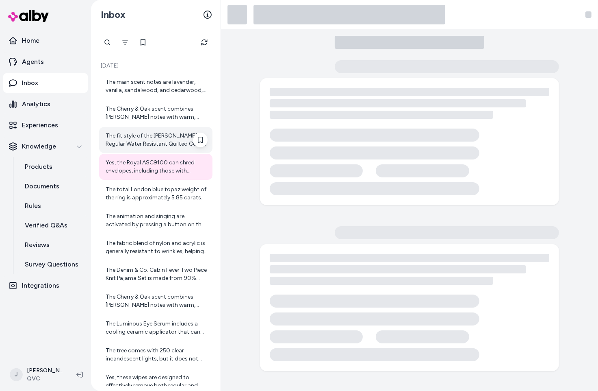
click at [132, 139] on div "The fit style of the Susan Graver Regular Water Resistant Quilted Coat with Hoo…" at bounding box center [157, 140] width 102 height 16
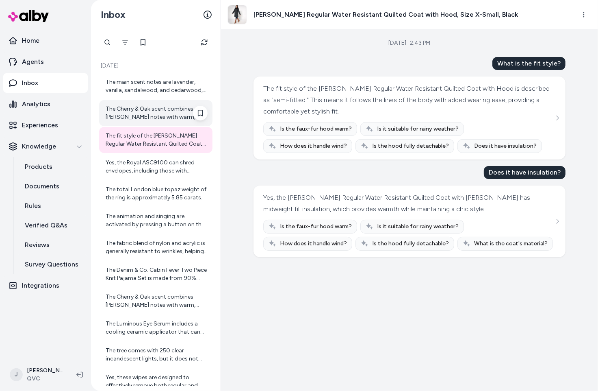
click at [146, 103] on div "The Cherry & Oak scent combines rich cherry notes with warm, earthy oak underto…" at bounding box center [155, 113] width 113 height 26
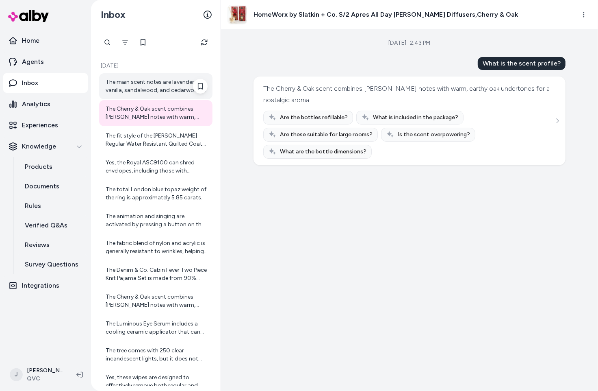
click at [147, 88] on div "The main scent notes are lavender, vanilla, sandalwood, and cedarwood, offering…" at bounding box center [157, 86] width 102 height 16
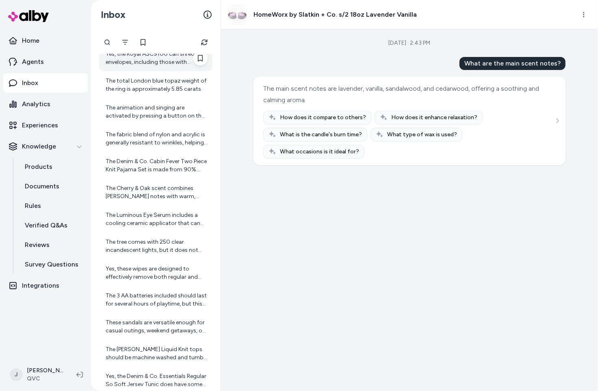
scroll to position [68, 0]
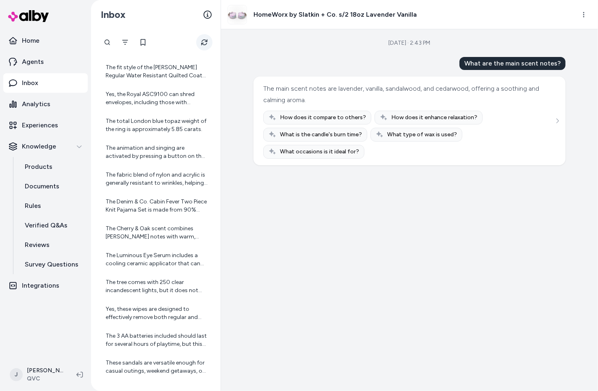
click at [202, 42] on icon "Refresh" at bounding box center [204, 42] width 7 height 7
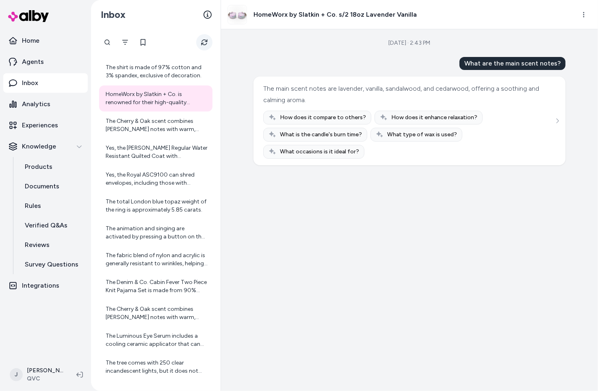
scroll to position [149, 0]
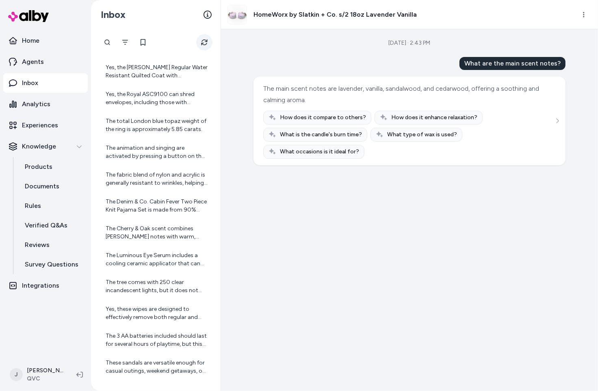
click at [202, 42] on icon "Refresh" at bounding box center [204, 42] width 7 height 7
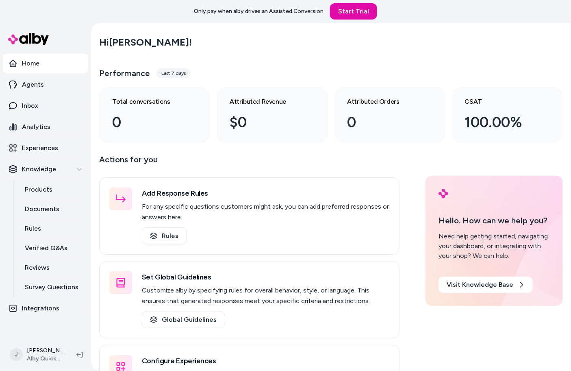
click at [241, 43] on div "Hi Jackie !" at bounding box center [331, 42] width 464 height 23
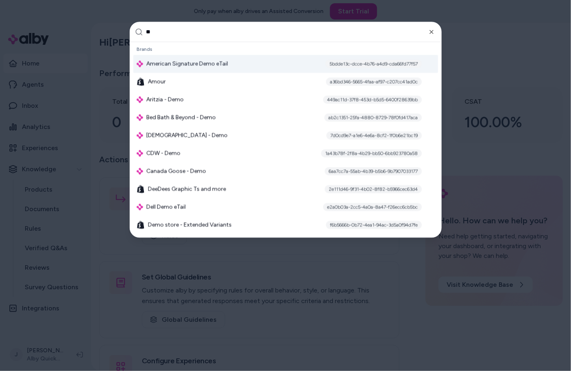
type input "*"
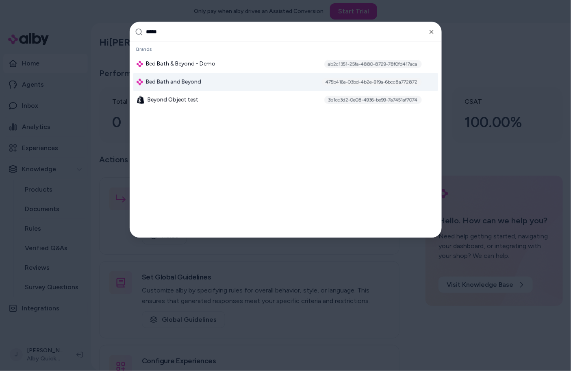
type input "*****"
click at [191, 86] on div "Bed Bath and Beyond 475b416a-03bd-4b2e-919a-6bcc8a772872" at bounding box center [285, 82] width 305 height 18
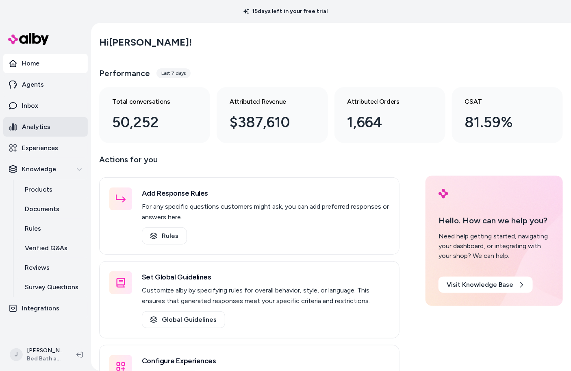
click at [48, 127] on p "Analytics" at bounding box center [36, 127] width 28 height 10
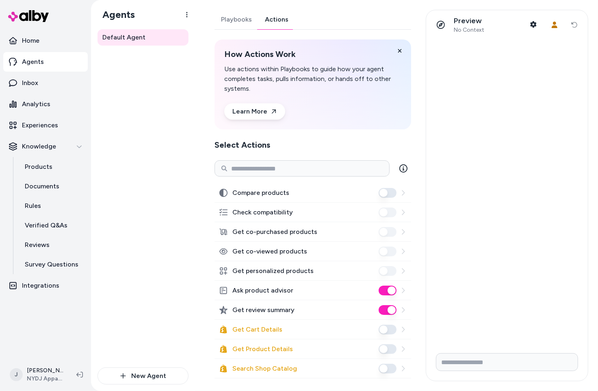
scroll to position [155, 0]
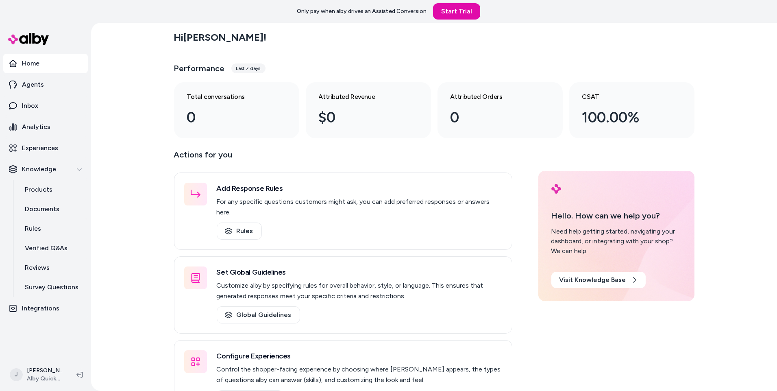
click at [382, 57] on div "Hi [PERSON_NAME] ! Performance Last 7 days Total conversations 0 Attributed Rev…" at bounding box center [434, 82] width 520 height 112
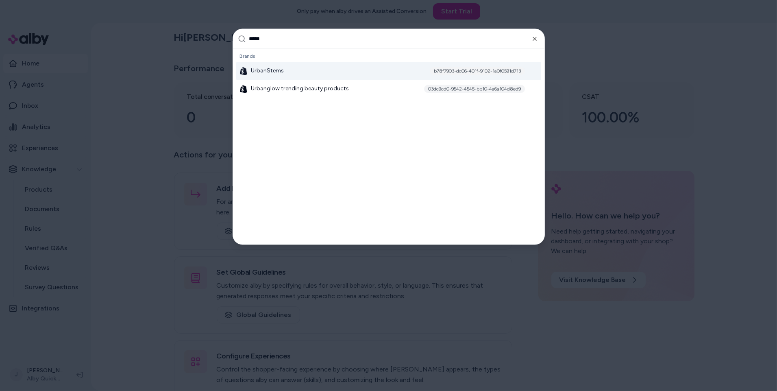
type input "*****"
click at [333, 78] on div "UrbanStems b78f7903-dc06-401f-9102-1a0f0591d713" at bounding box center [388, 71] width 305 height 18
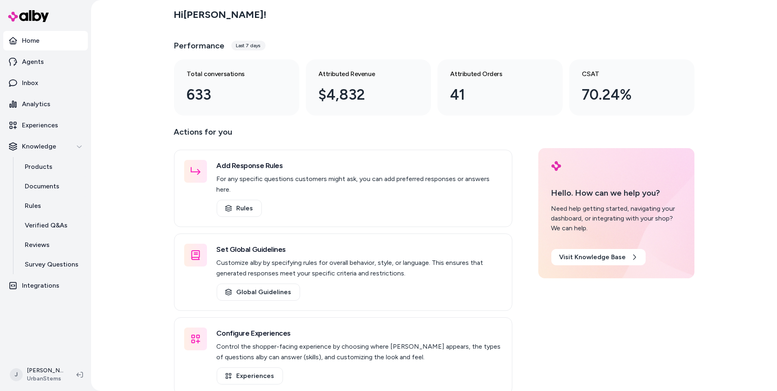
click at [122, 175] on div "Hi [PERSON_NAME] ! Performance Last 7 days Total conversations 633 Attributed R…" at bounding box center [434, 195] width 686 height 391
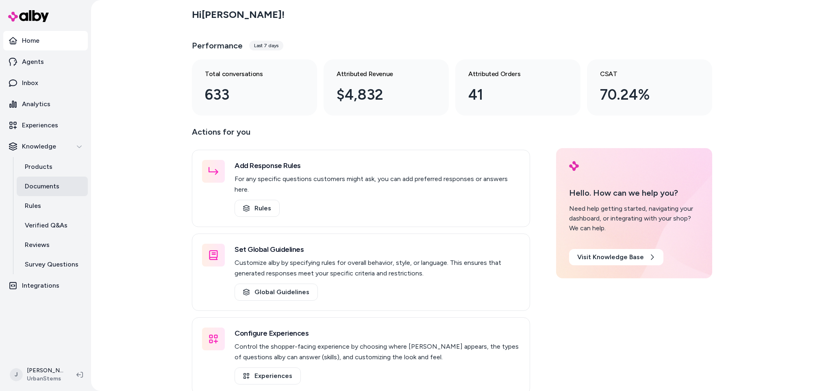
click at [48, 193] on link "Documents" at bounding box center [52, 186] width 71 height 20
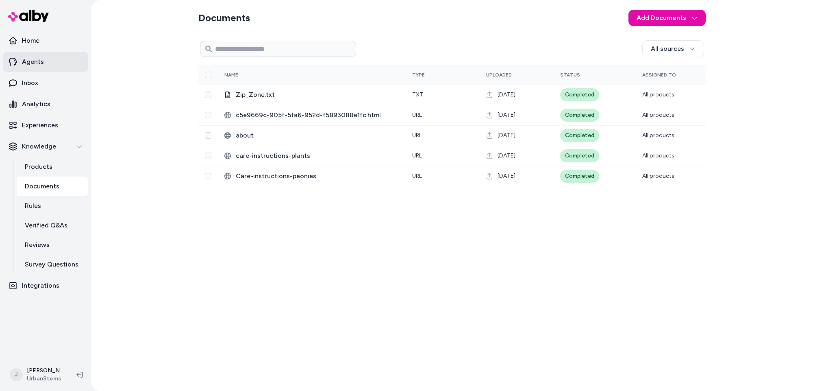
click at [41, 59] on p "Agents" at bounding box center [33, 62] width 22 height 10
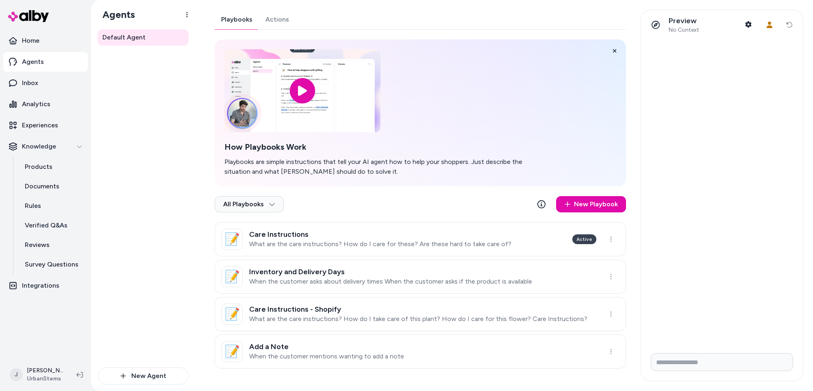
click at [284, 20] on link "Actions" at bounding box center [277, 20] width 37 height 20
